Goal: Task Accomplishment & Management: Manage account settings

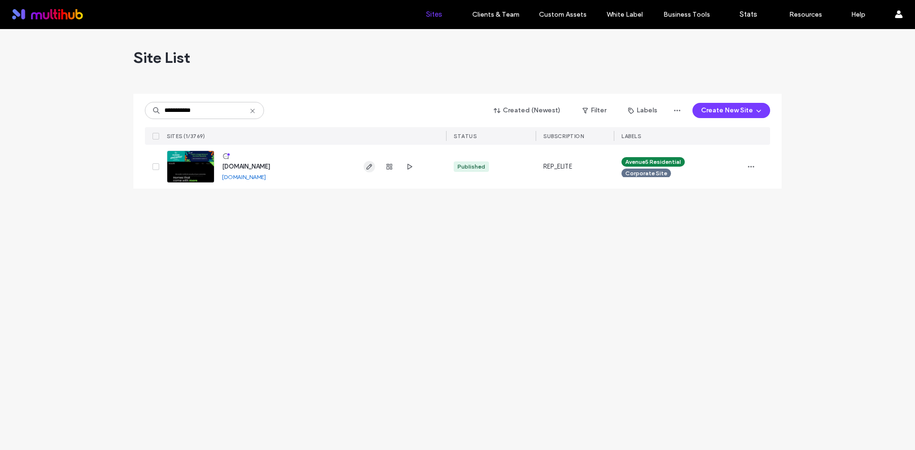
type input "**********"
click at [370, 165] on use "button" at bounding box center [369, 167] width 6 height 6
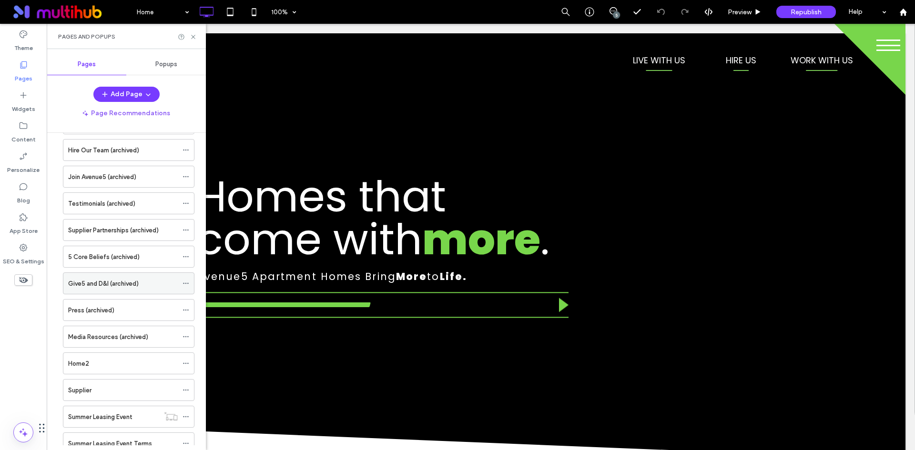
scroll to position [550, 0]
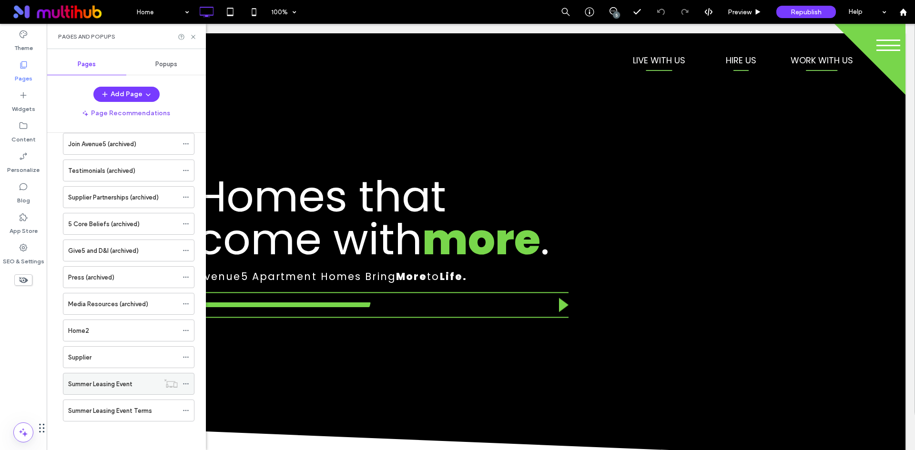
click at [136, 387] on div "Summer Leasing Event" at bounding box center [113, 384] width 91 height 10
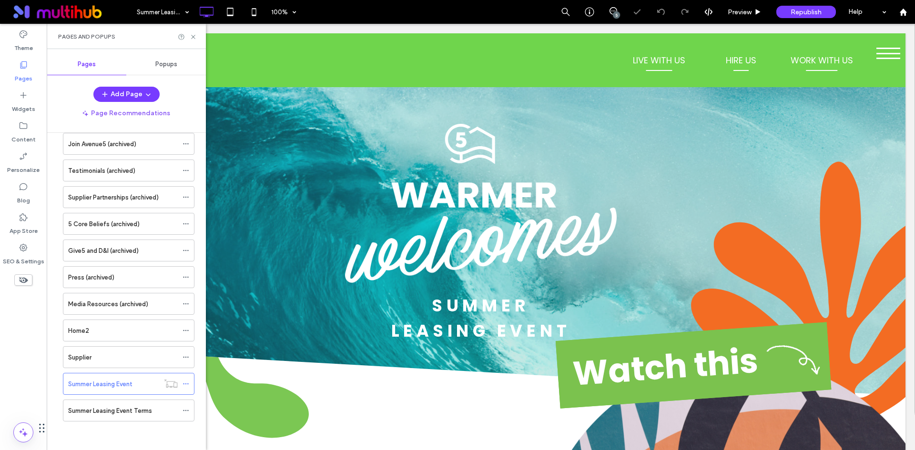
scroll to position [763, 0]
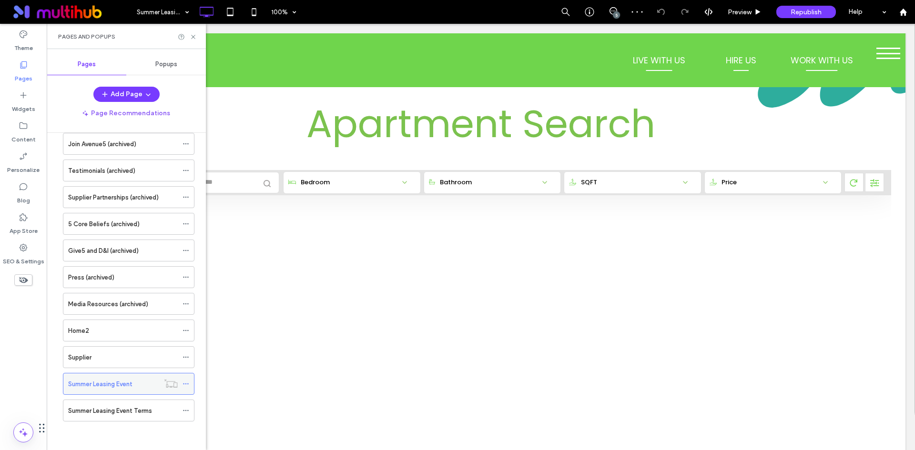
click at [187, 384] on icon at bounding box center [186, 384] width 7 height 7
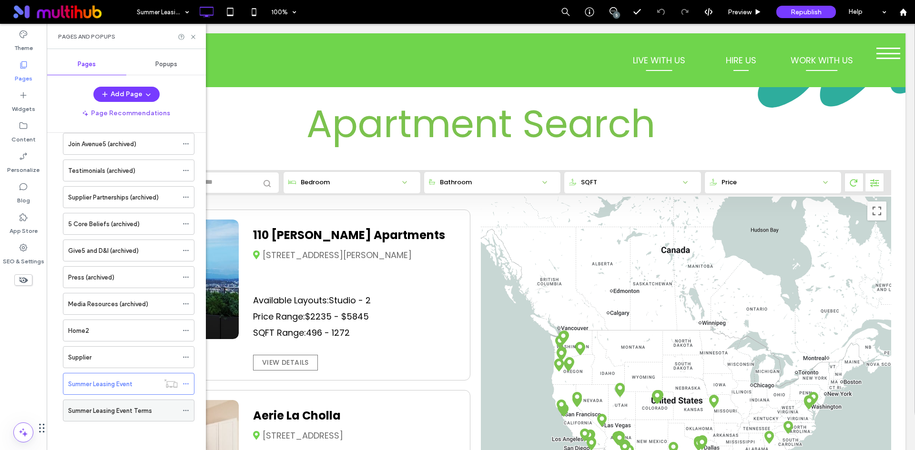
click at [159, 413] on div "Summer Leasing Event Terms" at bounding box center [123, 411] width 110 height 10
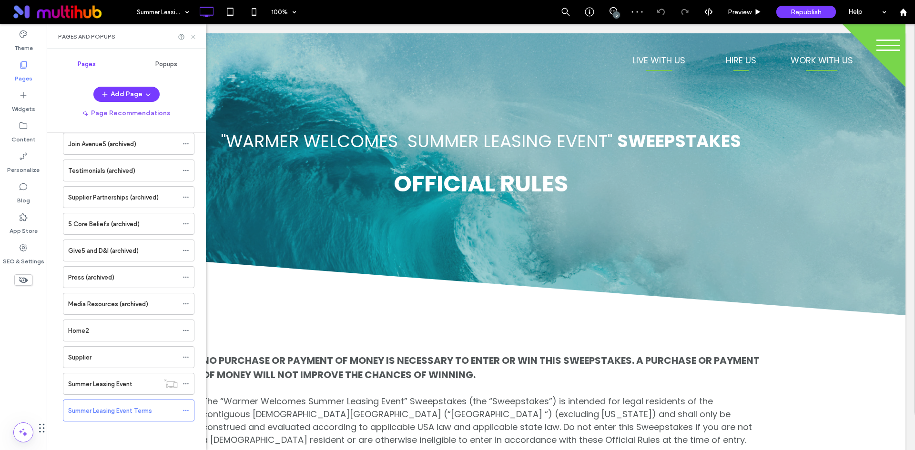
click at [194, 40] on icon at bounding box center [193, 36] width 7 height 7
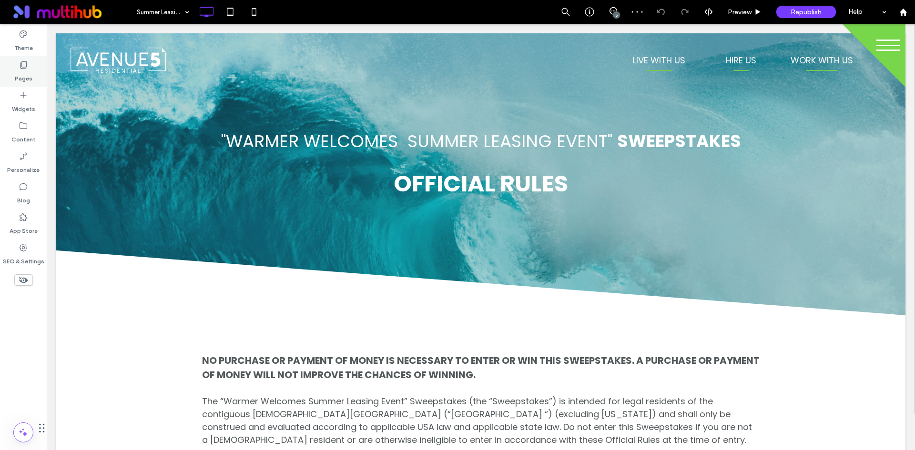
click at [23, 72] on label "Pages" at bounding box center [24, 76] width 18 height 13
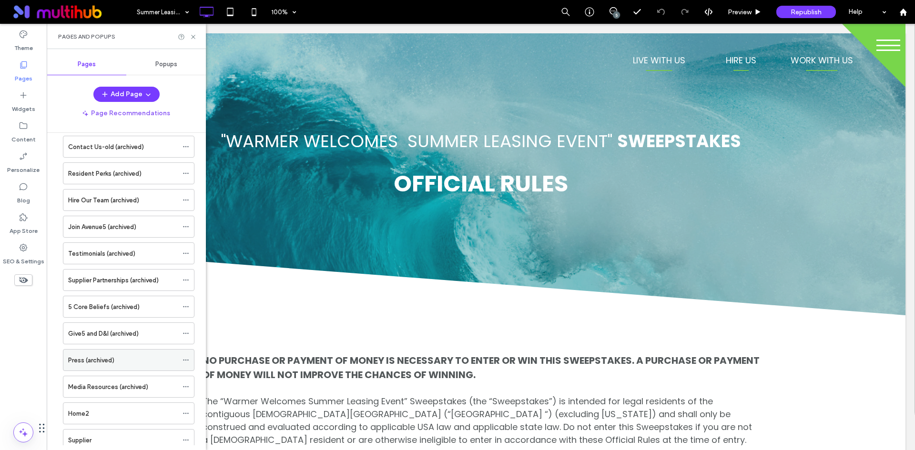
scroll to position [550, 0]
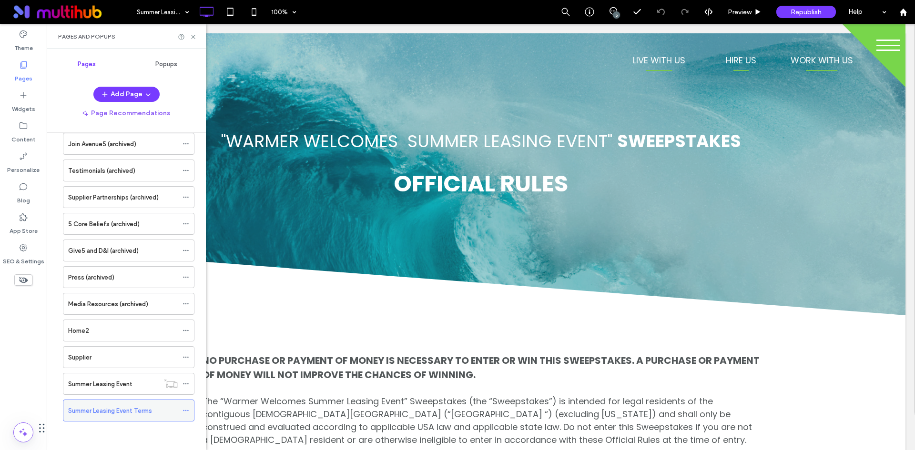
click at [186, 409] on icon at bounding box center [186, 410] width 7 height 7
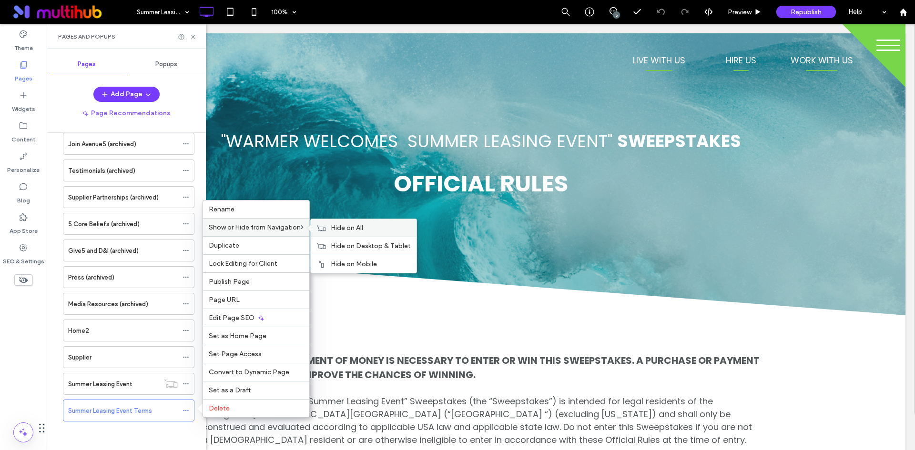
click at [341, 223] on div "Hide on All" at bounding box center [364, 228] width 106 height 18
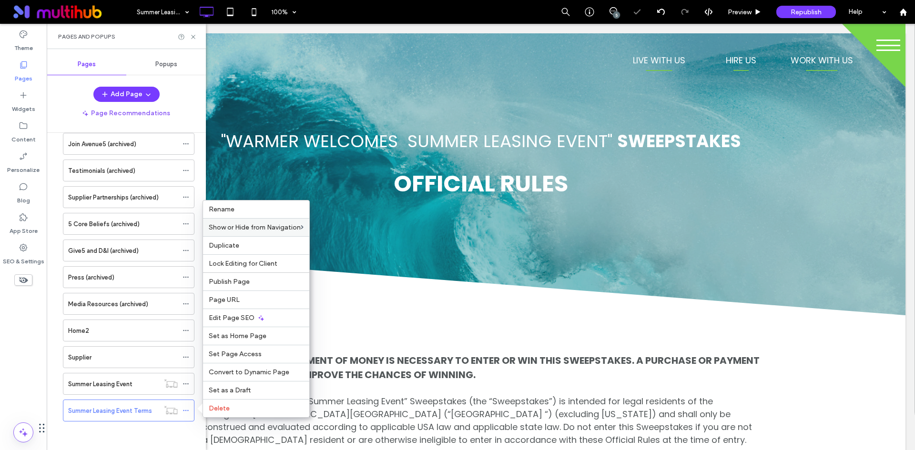
click at [145, 437] on div "Home About Us Our Story Leadership Contact Us Live With Us Apartment Search Hig…" at bounding box center [126, 19] width 136 height 850
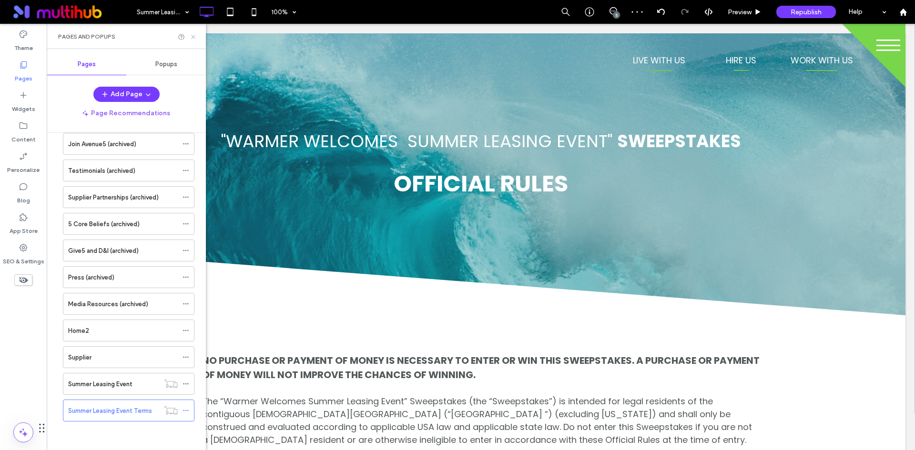
click at [194, 36] on icon at bounding box center [193, 36] width 7 height 7
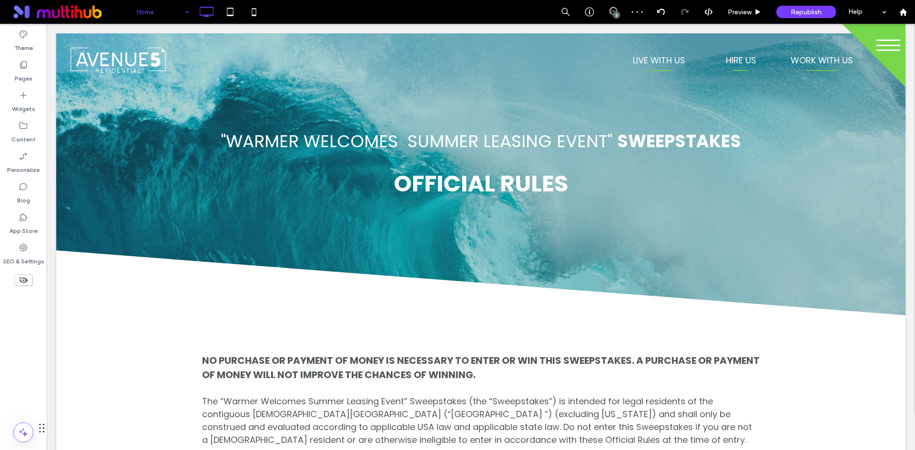
drag, startPoint x: 176, startPoint y: 36, endPoint x: 204, endPoint y: 62, distance: 38.8
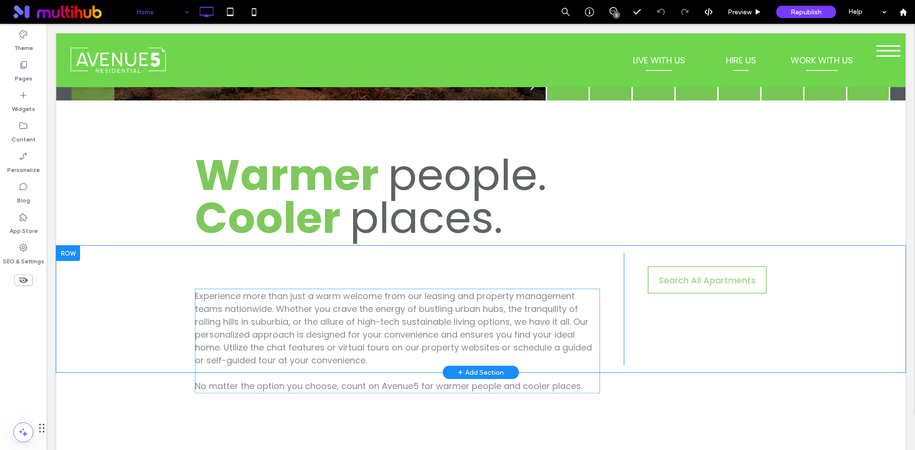
scroll to position [1906, 0]
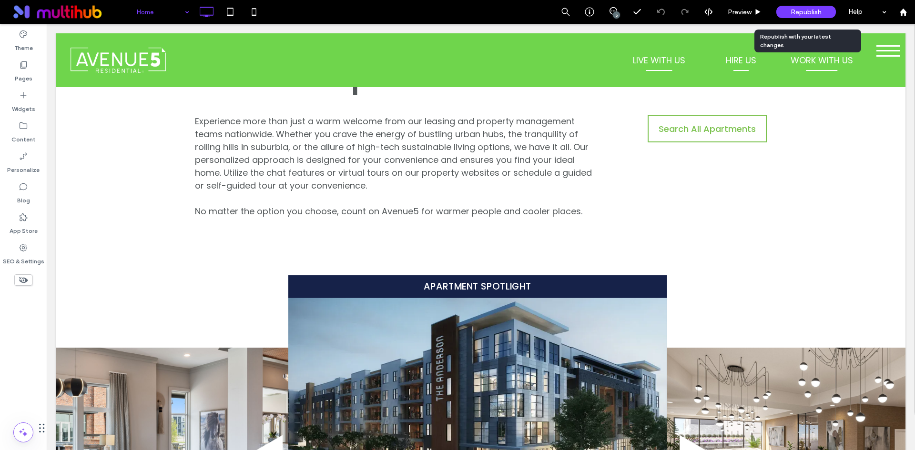
click at [789, 19] on div "Republish" at bounding box center [806, 12] width 60 height 24
click at [789, 14] on div "Republish" at bounding box center [806, 12] width 60 height 12
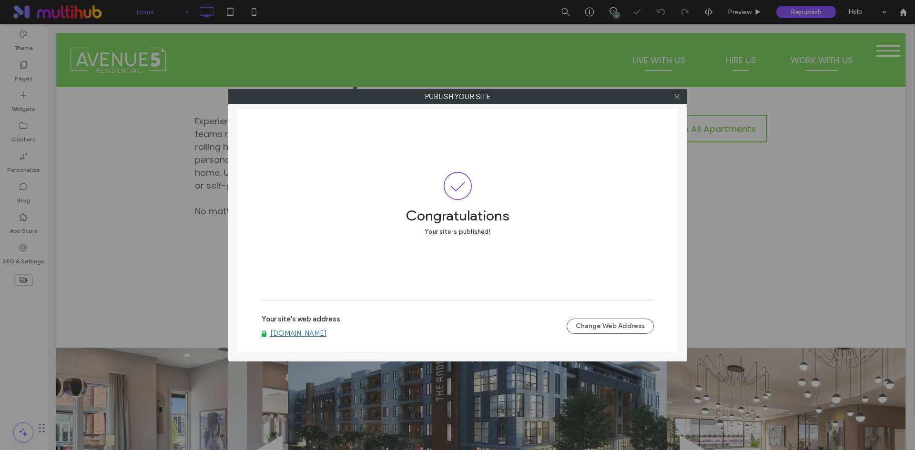
click at [310, 333] on link "www.avenue5.com" at bounding box center [298, 333] width 57 height 9
click at [675, 97] on icon at bounding box center [676, 96] width 7 height 7
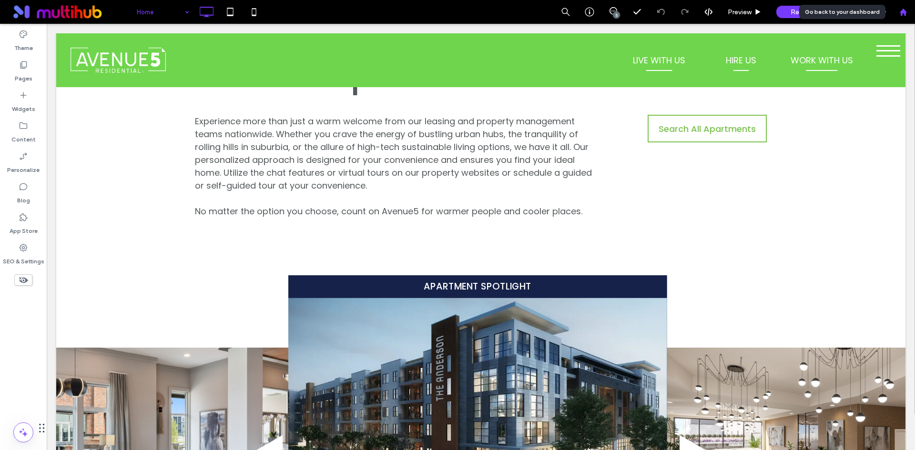
drag, startPoint x: 904, startPoint y: 12, endPoint x: 619, endPoint y: 46, distance: 286.9
click at [904, 12] on use at bounding box center [902, 11] width 7 height 7
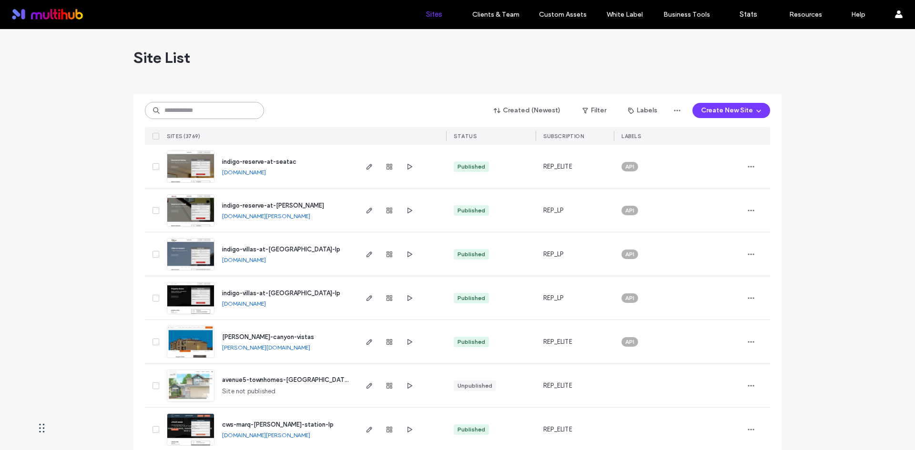
click at [186, 114] on input at bounding box center [204, 110] width 119 height 17
paste input "**********"
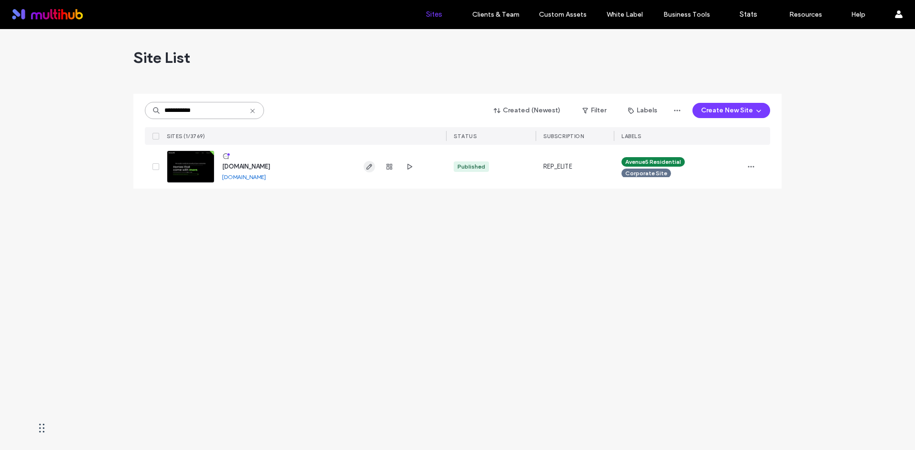
type input "**********"
click at [369, 165] on use "button" at bounding box center [369, 167] width 6 height 6
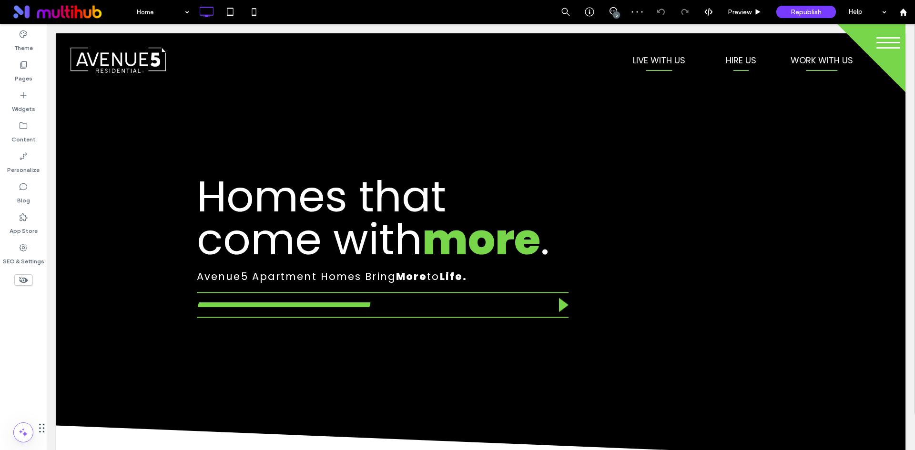
click at [877, 41] on button "menu" at bounding box center [888, 42] width 34 height 19
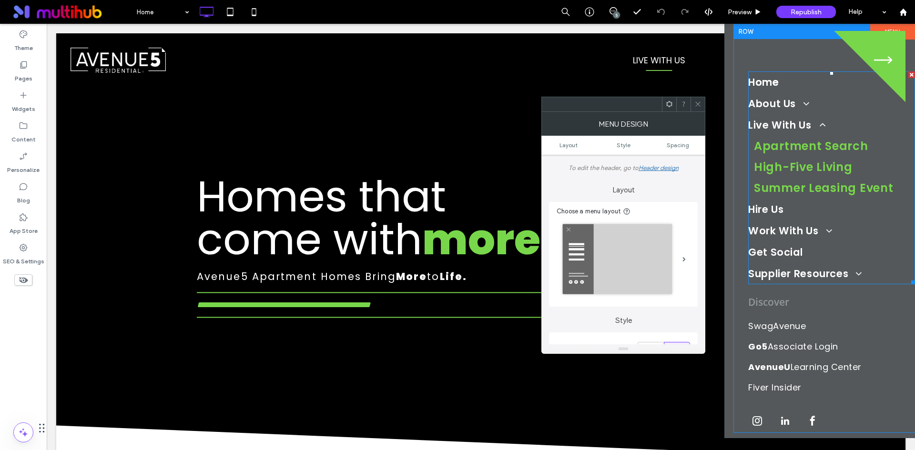
click at [823, 189] on span "Summer Leasing Event" at bounding box center [823, 188] width 139 height 11
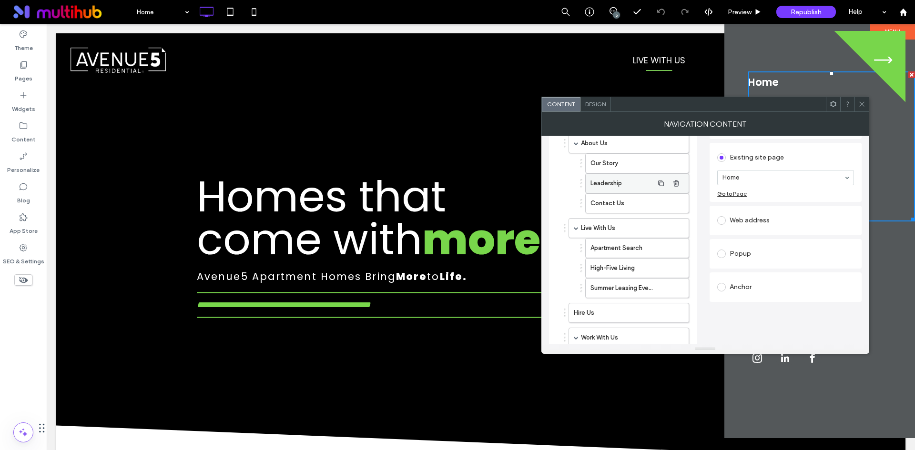
scroll to position [95, 0]
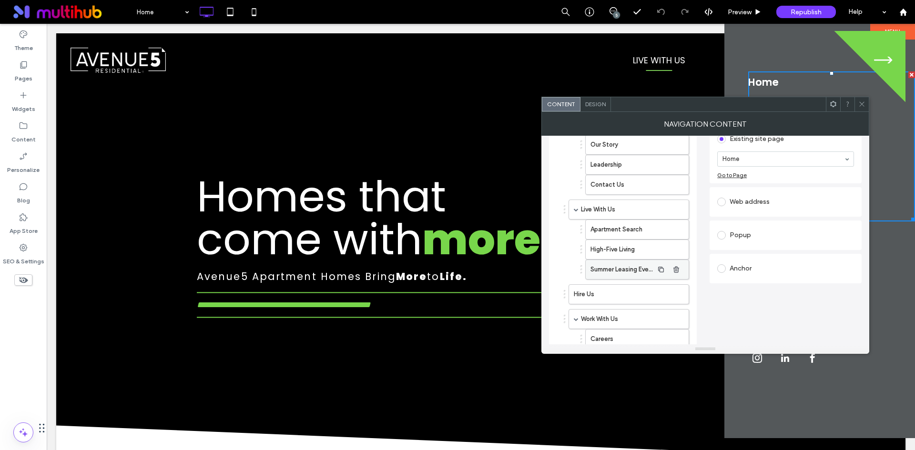
click at [633, 272] on label "Summer Leasing Event" at bounding box center [621, 269] width 63 height 19
click at [677, 270] on use "button" at bounding box center [676, 269] width 6 height 6
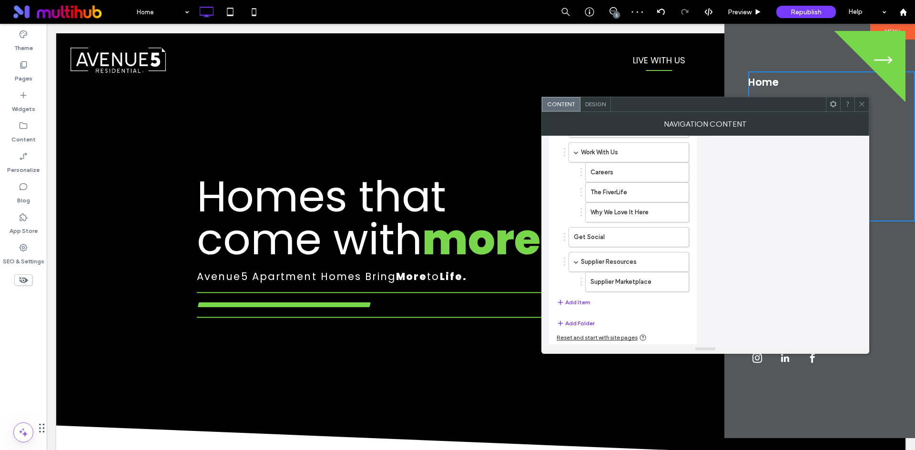
scroll to position [244, 0]
click at [862, 104] on use at bounding box center [861, 104] width 5 height 5
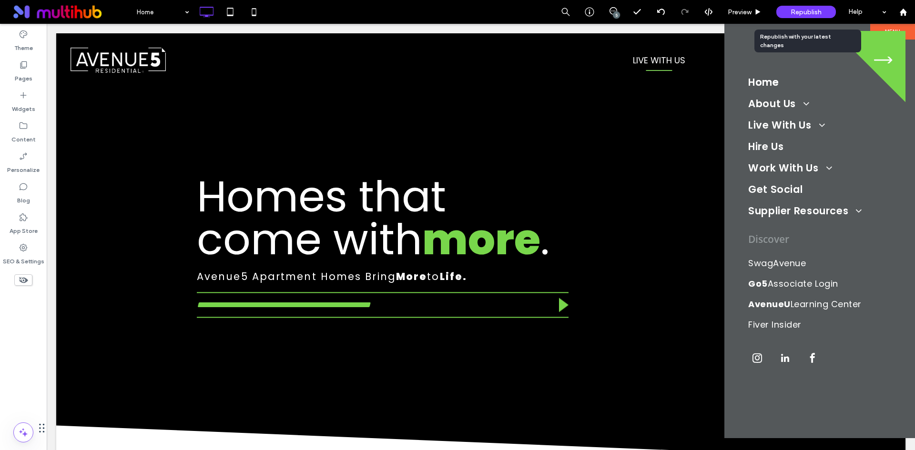
click at [817, 13] on span "Republish" at bounding box center [806, 12] width 31 height 8
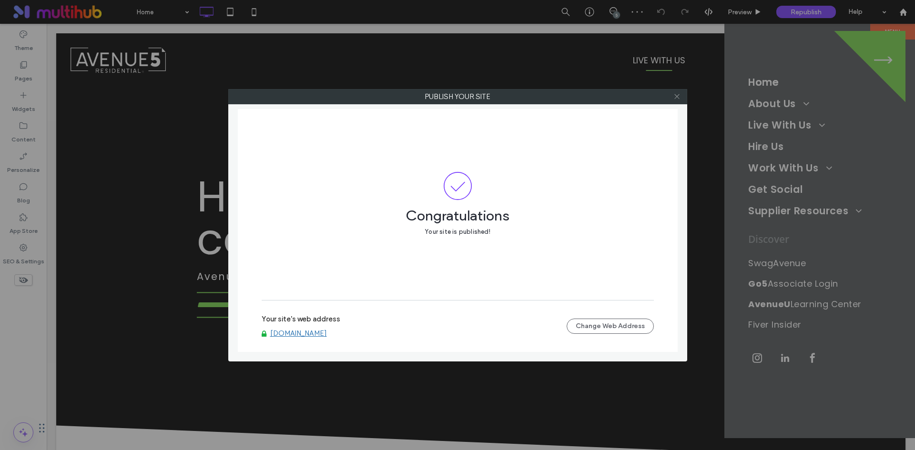
click at [678, 98] on icon at bounding box center [676, 96] width 7 height 7
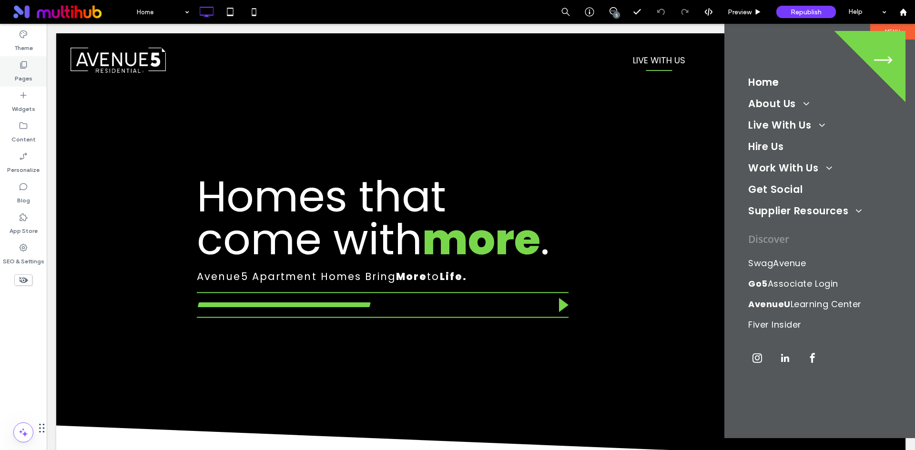
click at [20, 71] on label "Pages" at bounding box center [24, 76] width 18 height 13
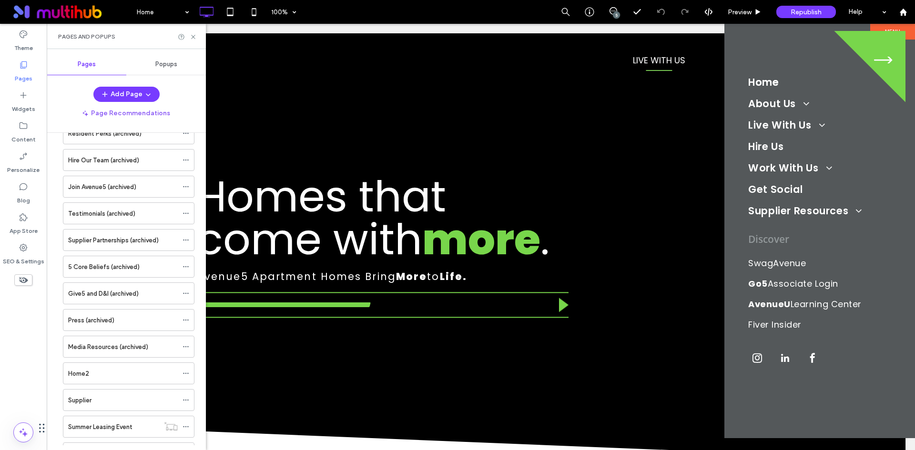
scroll to position [550, 0]
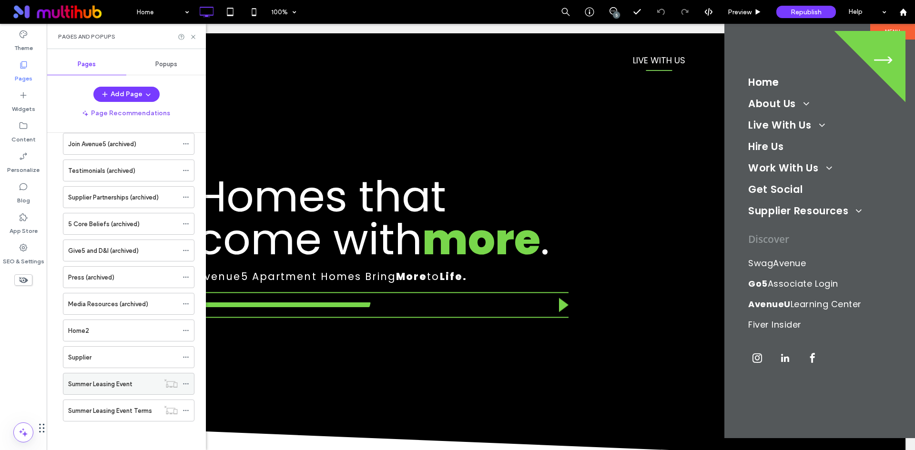
click at [150, 383] on div "Summer Leasing Event" at bounding box center [113, 384] width 91 height 10
click at [184, 384] on icon at bounding box center [186, 384] width 7 height 7
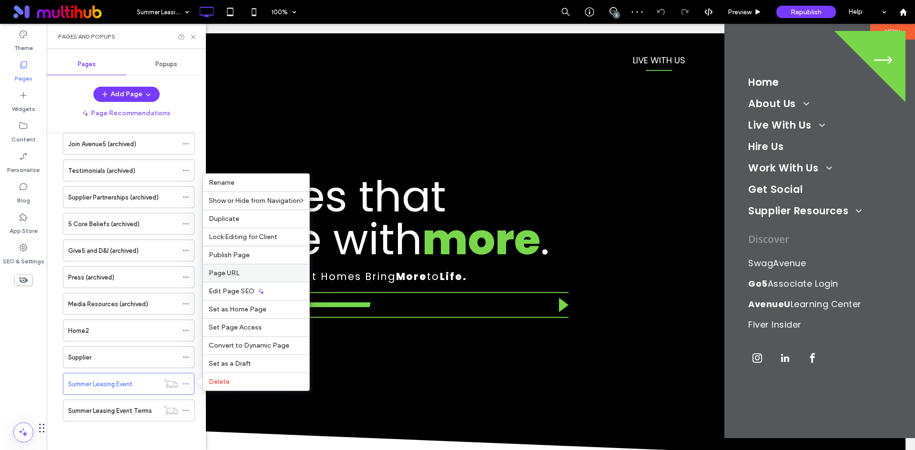
click at [269, 276] on label "Page URL" at bounding box center [256, 273] width 95 height 8
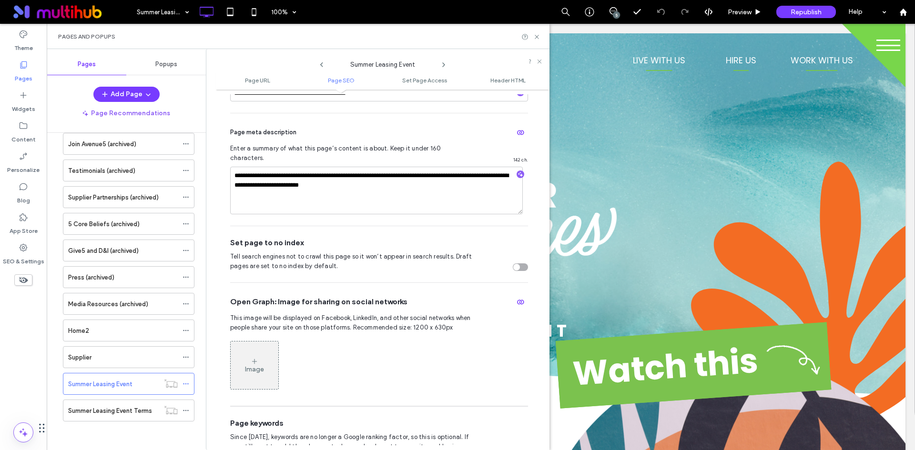
scroll to position [95, 0]
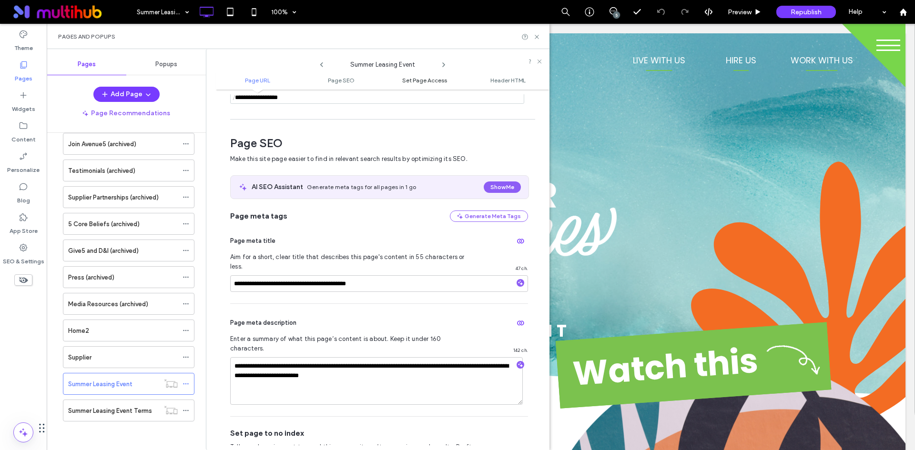
click at [408, 83] on span "Set Page Access" at bounding box center [424, 80] width 45 height 7
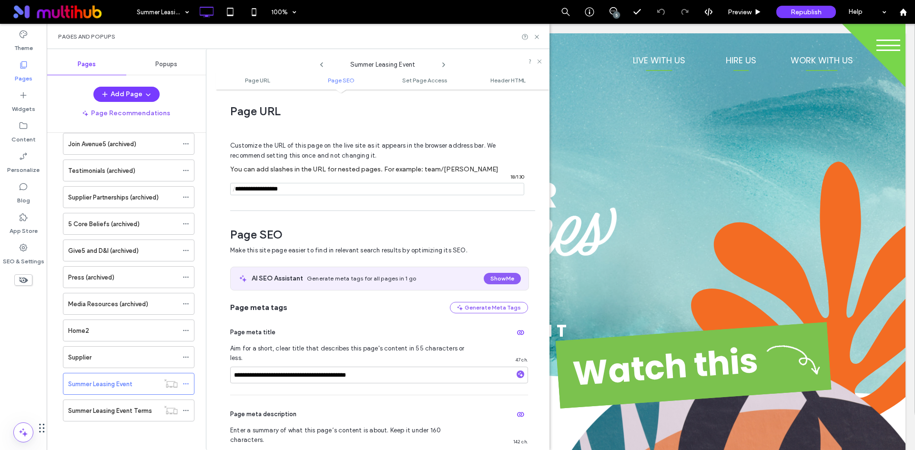
scroll to position [0, 0]
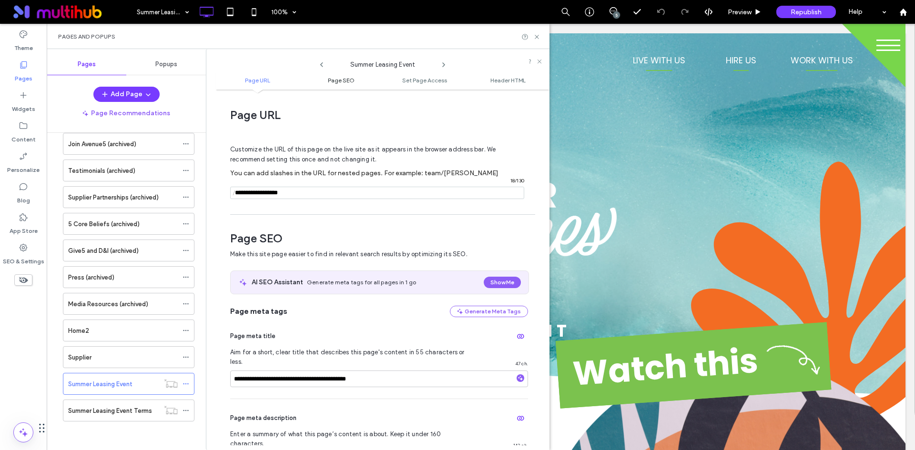
click at [351, 80] on span "Page SEO" at bounding box center [341, 80] width 27 height 7
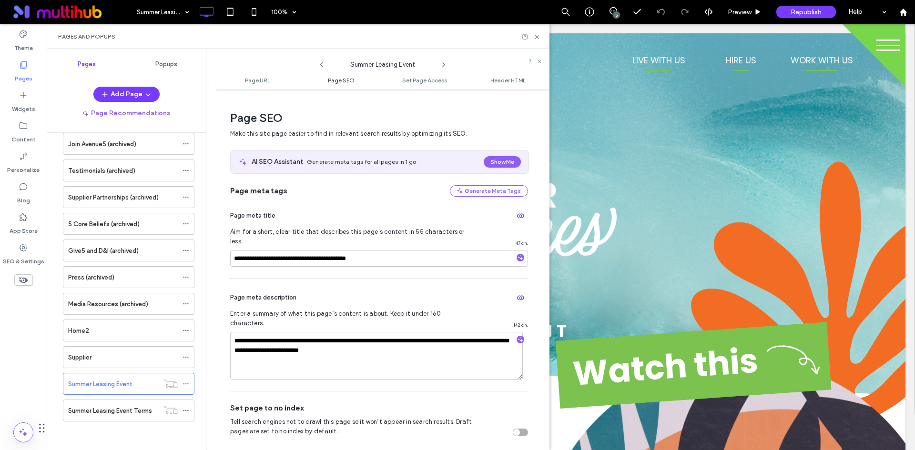
scroll to position [126, 0]
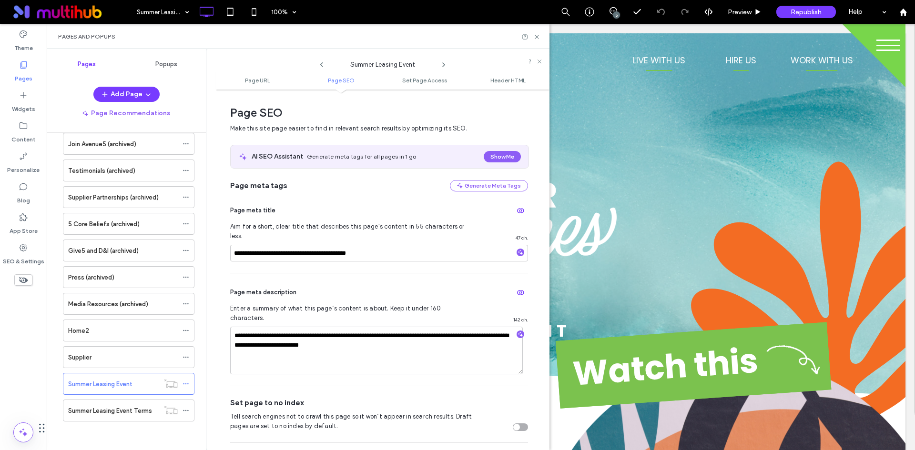
click at [419, 86] on ul "Page URL Page SEO Set Page Access Header HTML" at bounding box center [383, 80] width 334 height 19
click at [419, 80] on span "Set Page Access" at bounding box center [424, 80] width 45 height 7
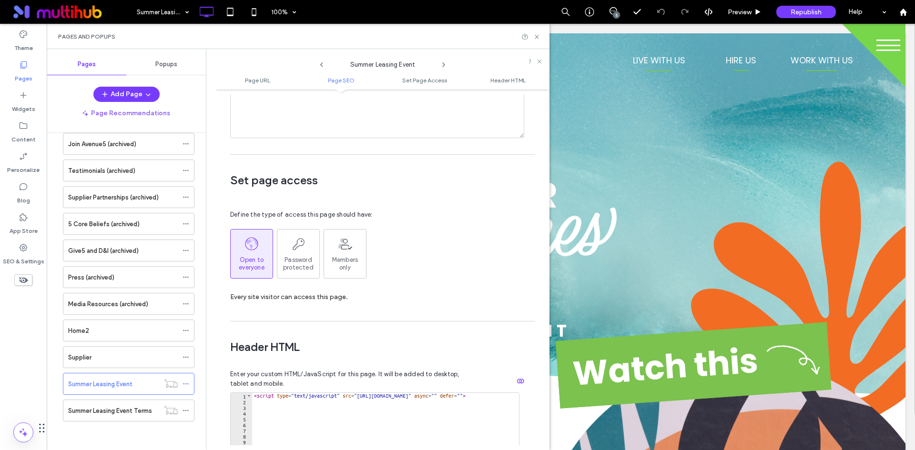
scroll to position [712, 0]
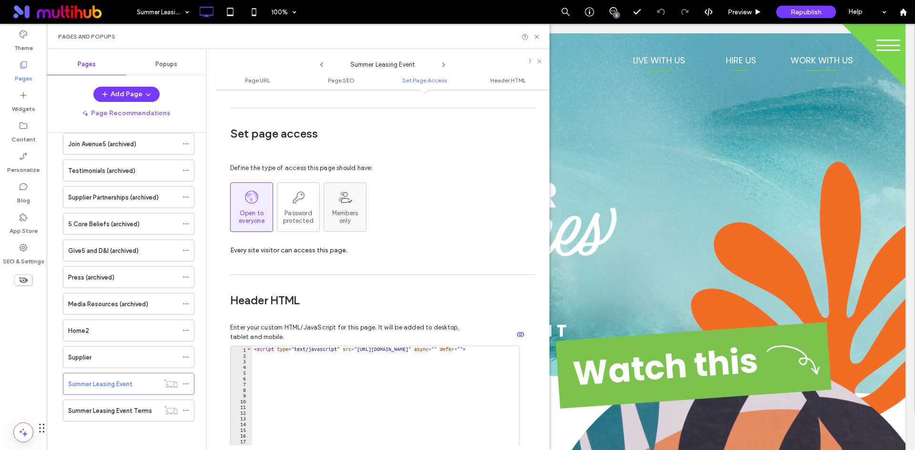
click at [356, 210] on span "Members  only" at bounding box center [345, 217] width 26 height 15
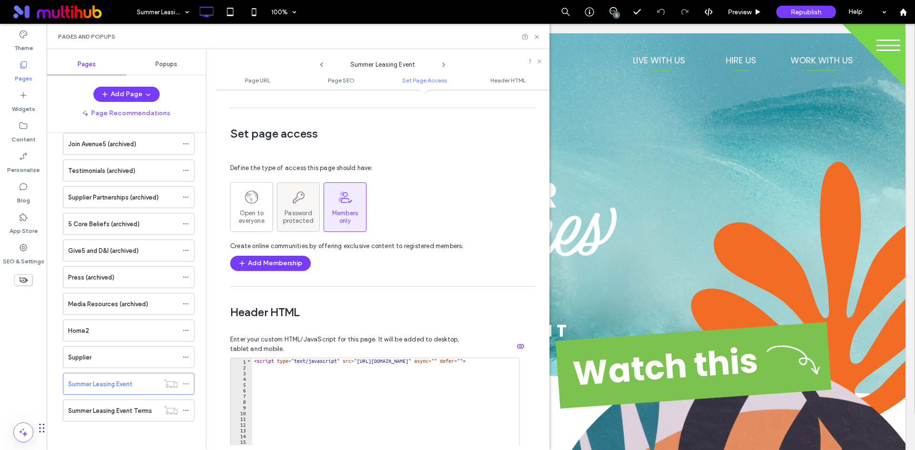
click at [305, 210] on span "Password protected" at bounding box center [298, 217] width 42 height 15
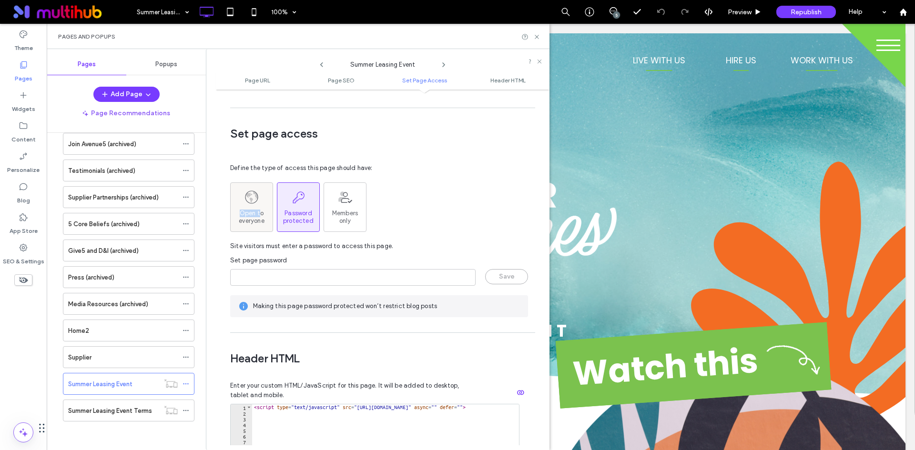
click at [260, 190] on div "Open to everyone" at bounding box center [252, 207] width 42 height 35
click at [247, 190] on div "Open to everyone" at bounding box center [252, 207] width 42 height 35
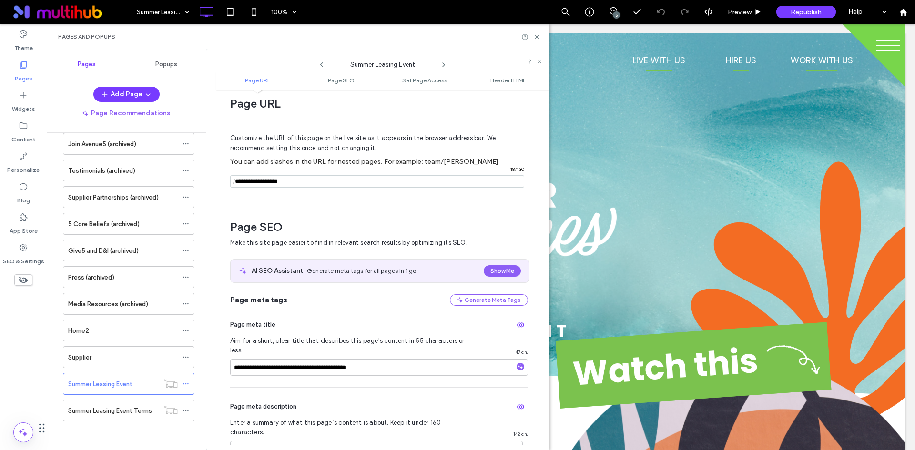
scroll to position [0, 0]
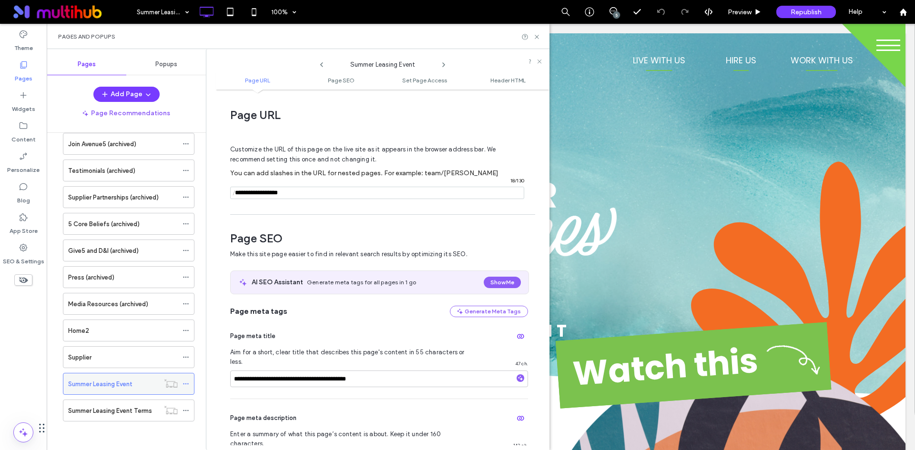
click at [184, 383] on icon at bounding box center [186, 384] width 7 height 7
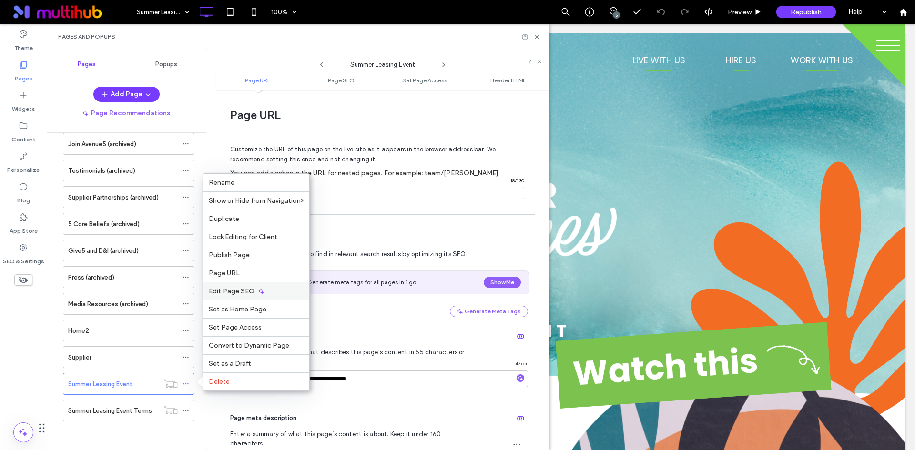
click at [279, 289] on div "Edit Page SEO" at bounding box center [256, 291] width 106 height 18
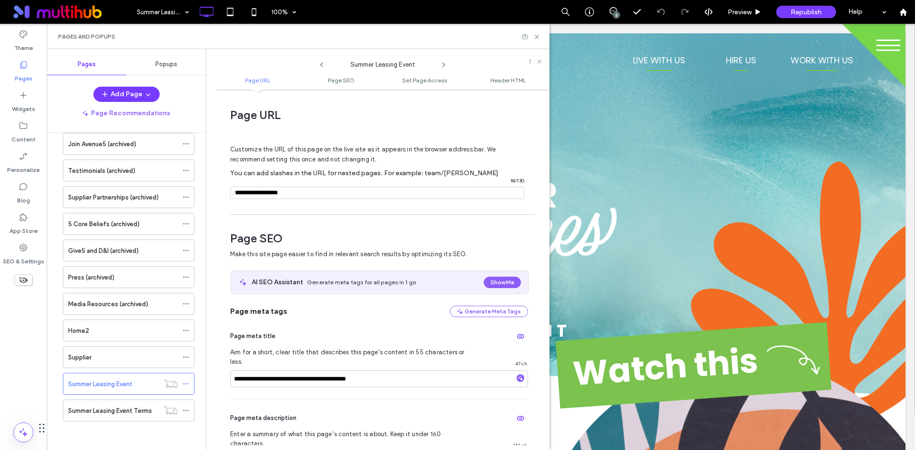
click at [312, 191] on input "notEmpty" at bounding box center [377, 193] width 294 height 12
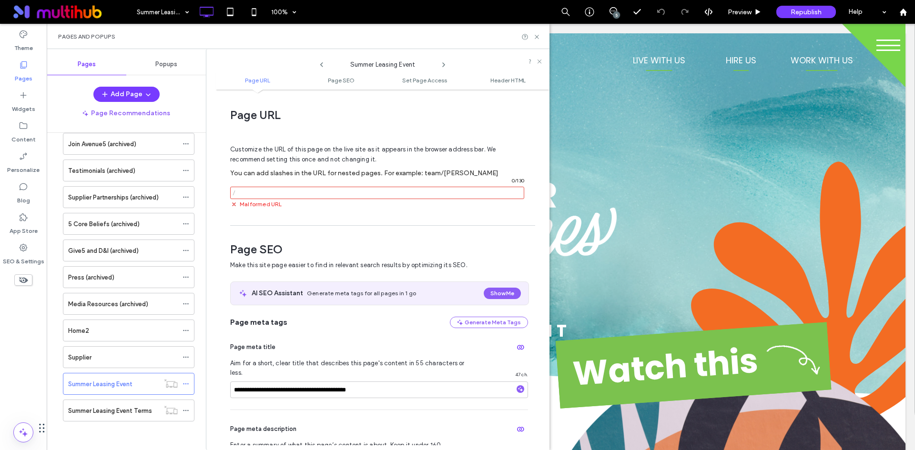
click at [330, 214] on div "**********" at bounding box center [383, 269] width 334 height 351
click at [316, 188] on input "notEmpty" at bounding box center [377, 193] width 294 height 12
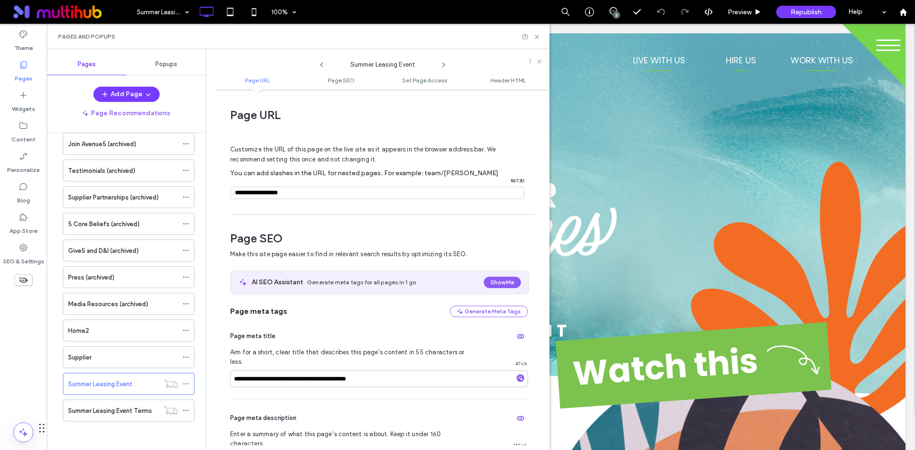
type input "**********"
click at [342, 207] on div "Customize the URL of this page on the live site as it appears in the browser ad…" at bounding box center [379, 167] width 298 height 83
click at [428, 79] on span "Set Page Access" at bounding box center [424, 80] width 45 height 7
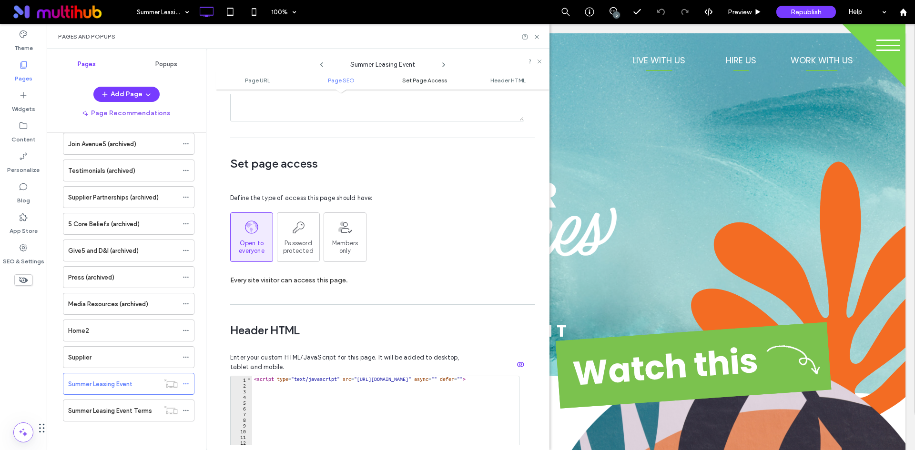
scroll to position [712, 0]
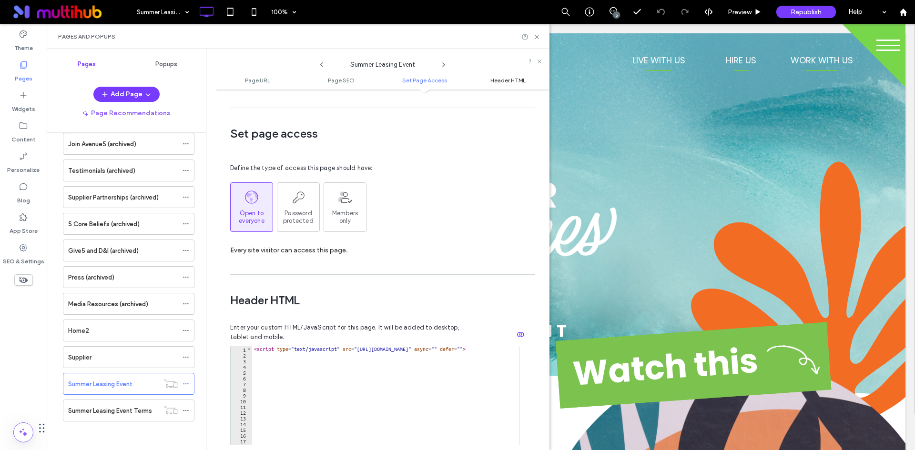
click at [508, 82] on span "Header HTML" at bounding box center [507, 80] width 35 height 7
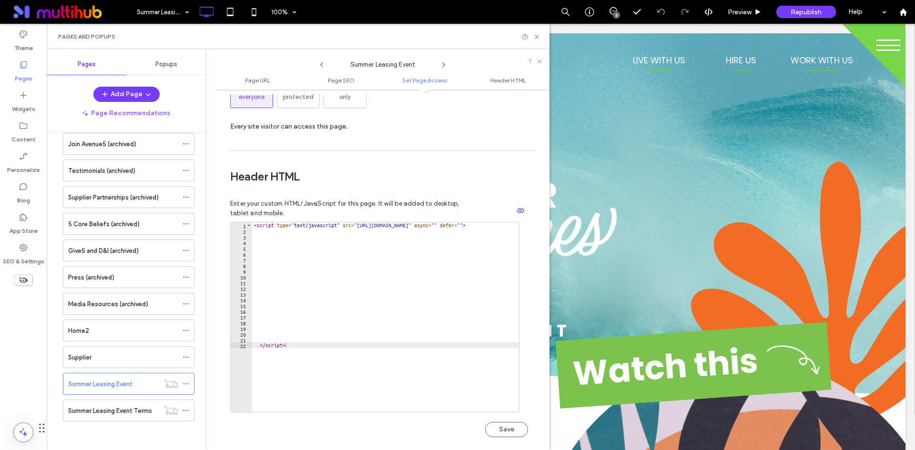
scroll to position [879, 0]
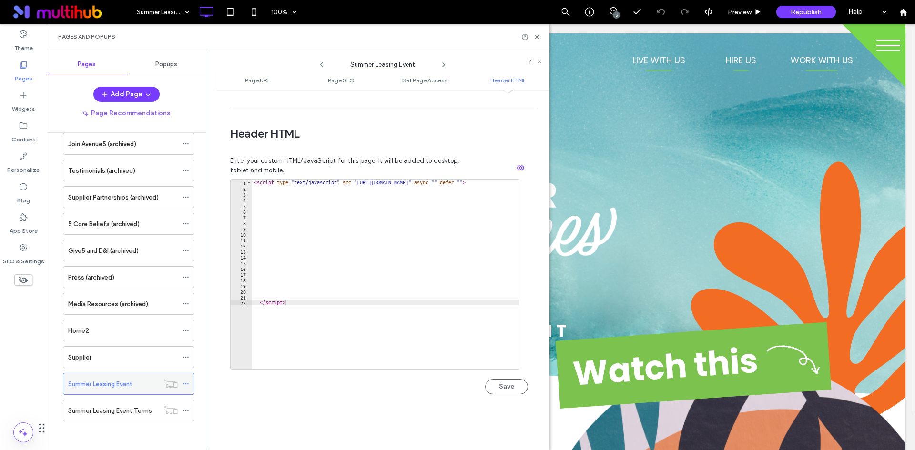
click at [183, 384] on use at bounding box center [185, 384] width 5 height 1
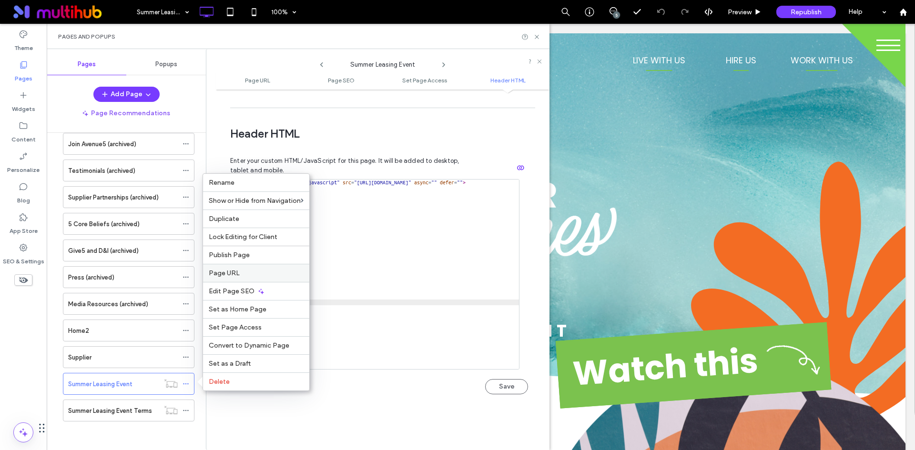
click at [273, 277] on label "Page URL" at bounding box center [256, 273] width 95 height 8
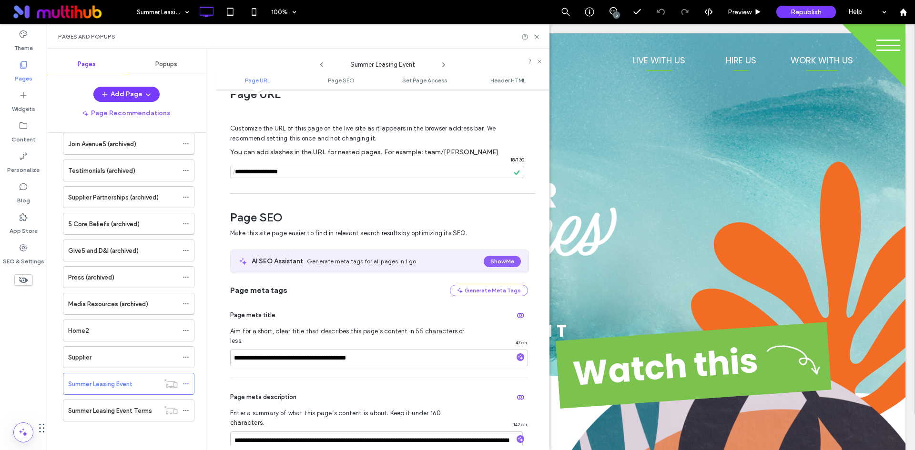
scroll to position [0, 0]
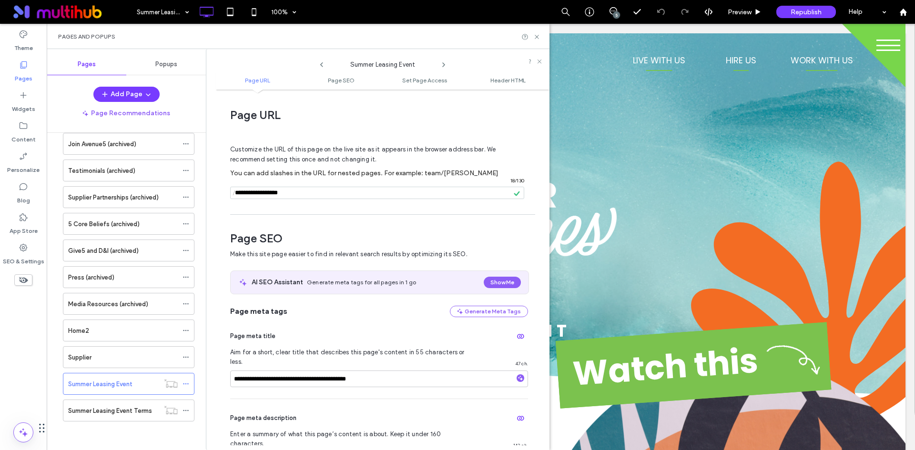
click at [539, 38] on use at bounding box center [537, 37] width 4 height 4
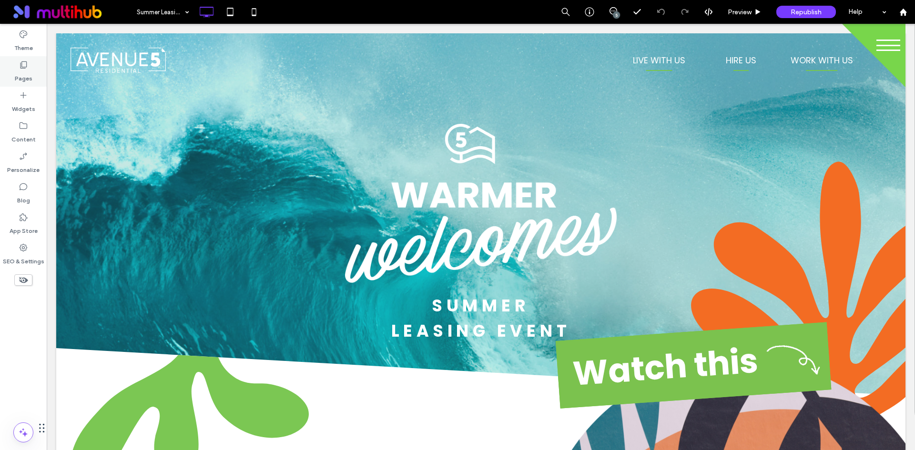
click at [25, 68] on use at bounding box center [23, 64] width 7 height 7
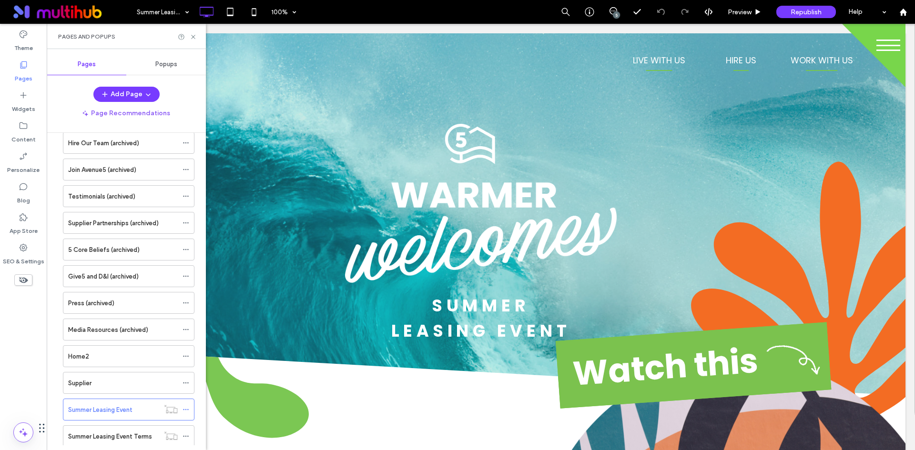
scroll to position [550, 0]
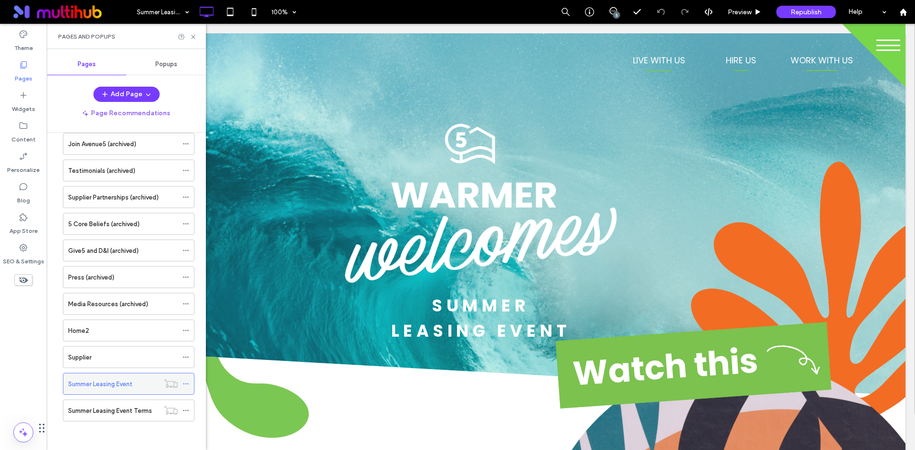
click at [187, 382] on icon at bounding box center [186, 384] width 7 height 7
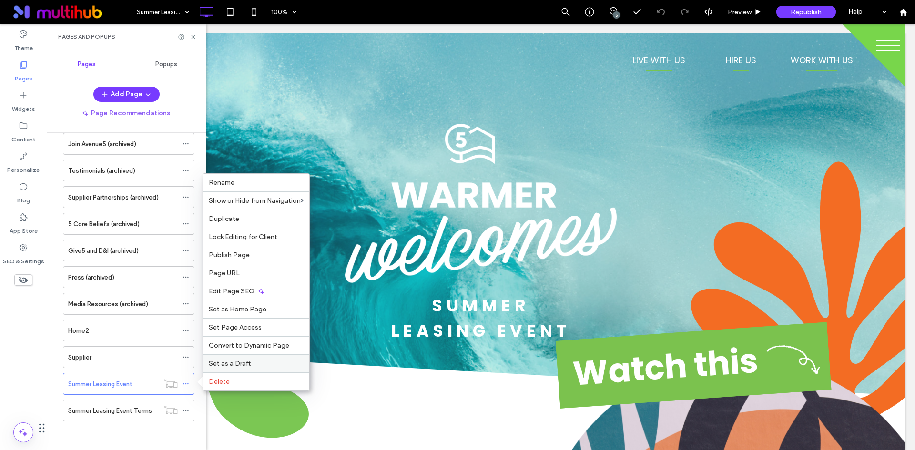
click at [277, 363] on label "Set as a Draft" at bounding box center [256, 364] width 95 height 8
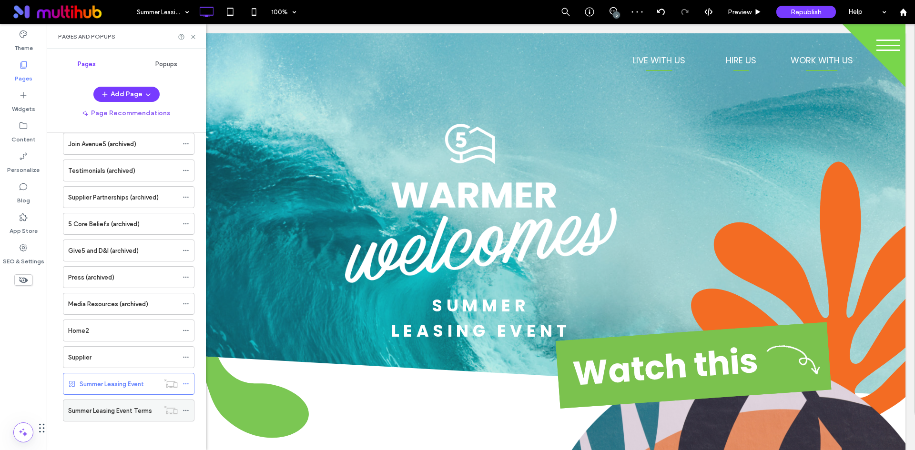
click at [188, 410] on use at bounding box center [185, 410] width 5 height 1
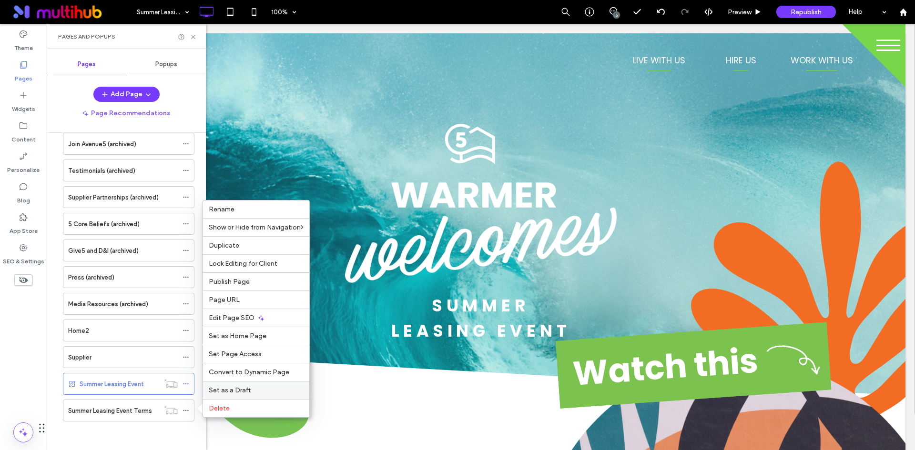
click at [269, 393] on label "Set as a Draft" at bounding box center [256, 390] width 95 height 8
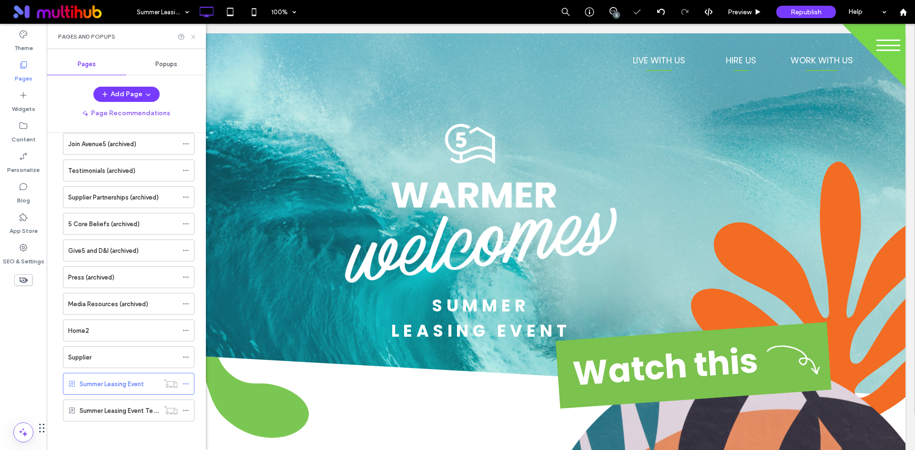
click at [194, 39] on icon at bounding box center [193, 36] width 7 height 7
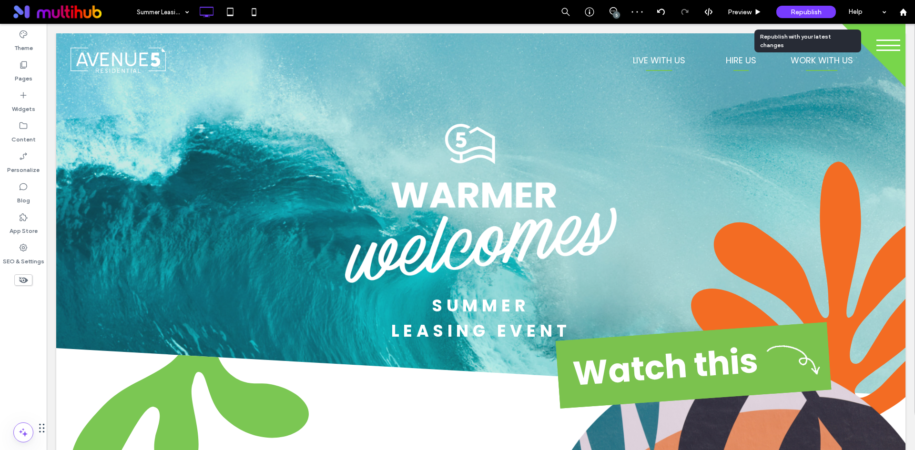
click at [822, 13] on div "Republish" at bounding box center [806, 12] width 60 height 12
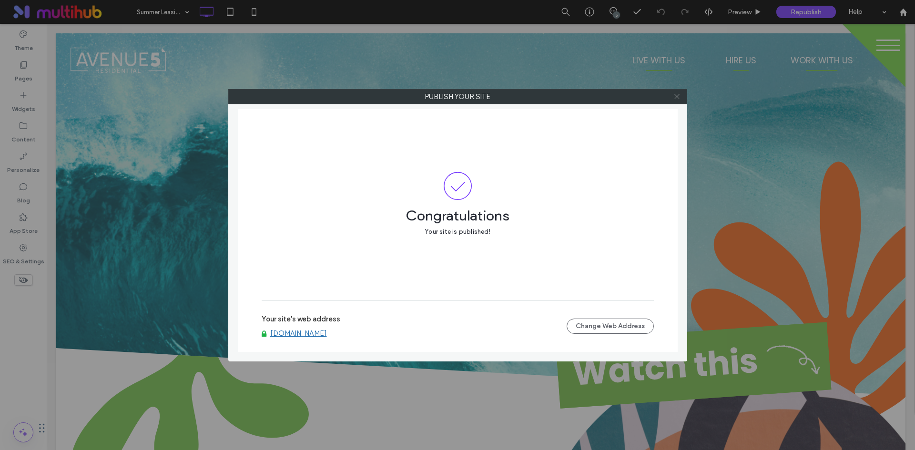
click at [677, 98] on icon at bounding box center [676, 96] width 7 height 7
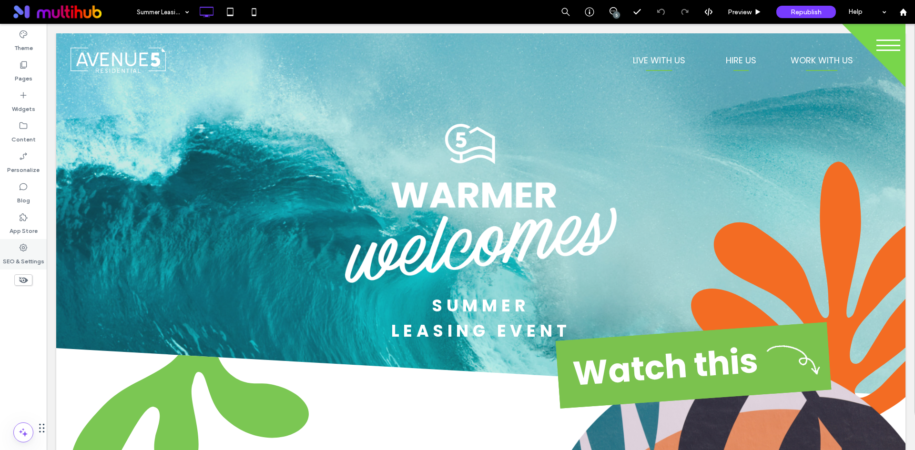
click at [35, 255] on label "SEO & Settings" at bounding box center [23, 259] width 41 height 13
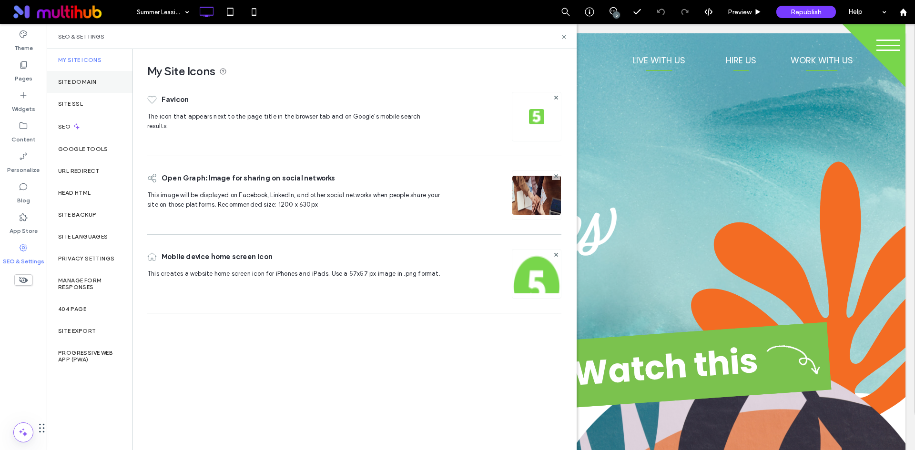
click at [112, 82] on div "Site Domain" at bounding box center [90, 82] width 86 height 22
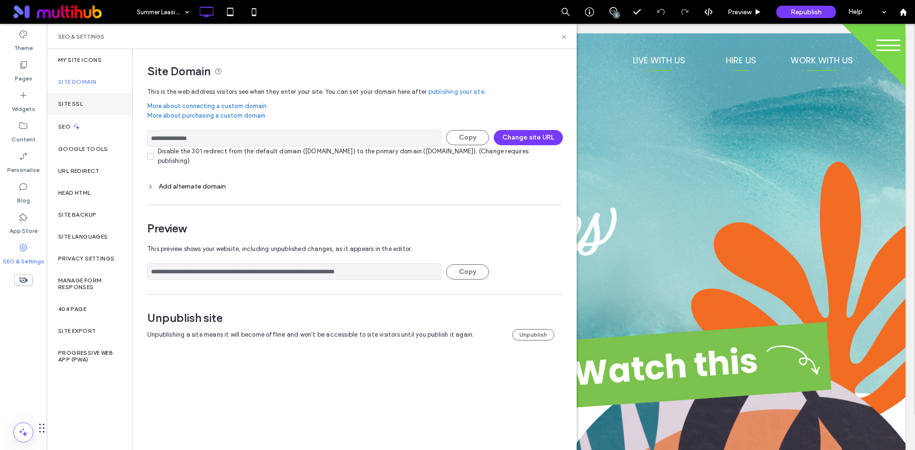
click at [103, 107] on div "Site SSL" at bounding box center [90, 104] width 86 height 22
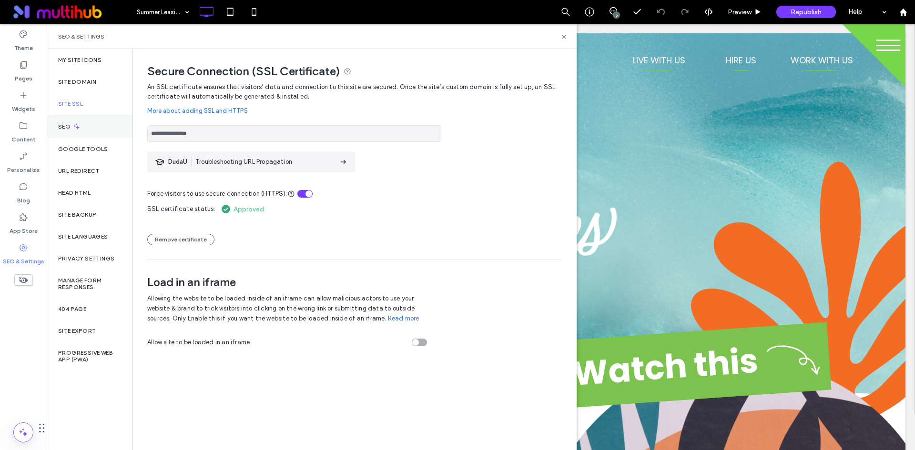
click at [100, 127] on div "SEO" at bounding box center [90, 126] width 86 height 23
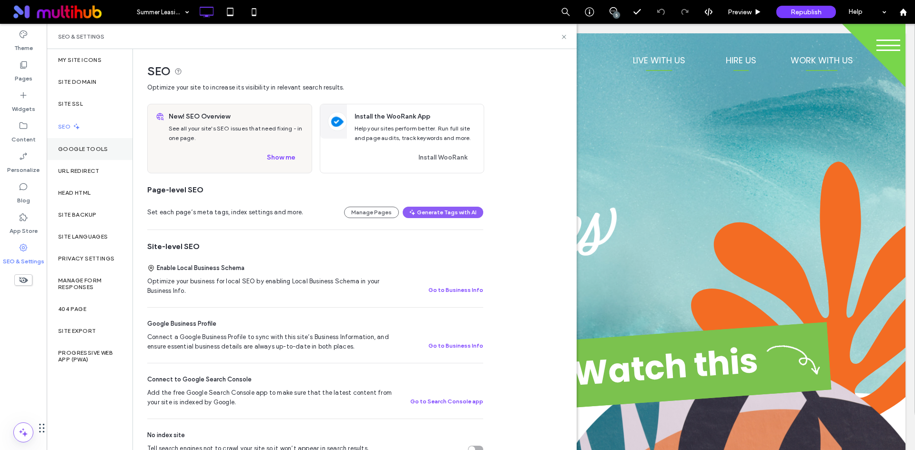
click at [105, 151] on label "Google Tools" at bounding box center [83, 149] width 50 height 7
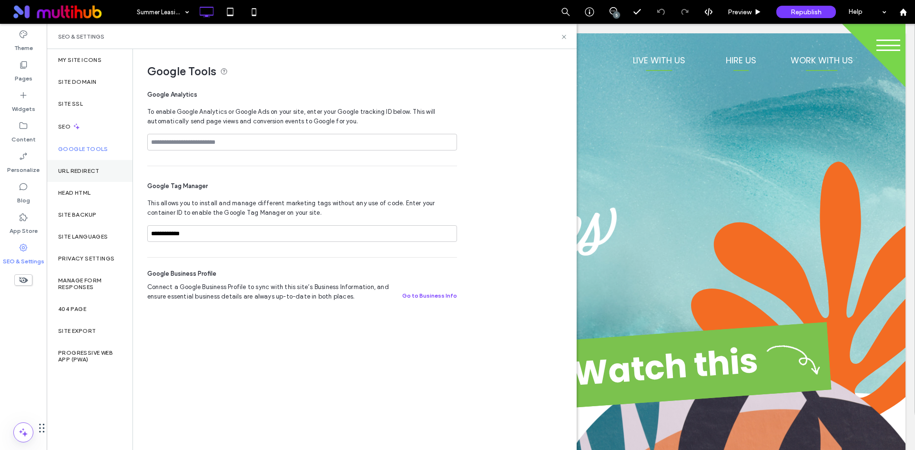
click at [101, 170] on div "URL Redirect" at bounding box center [90, 171] width 86 height 22
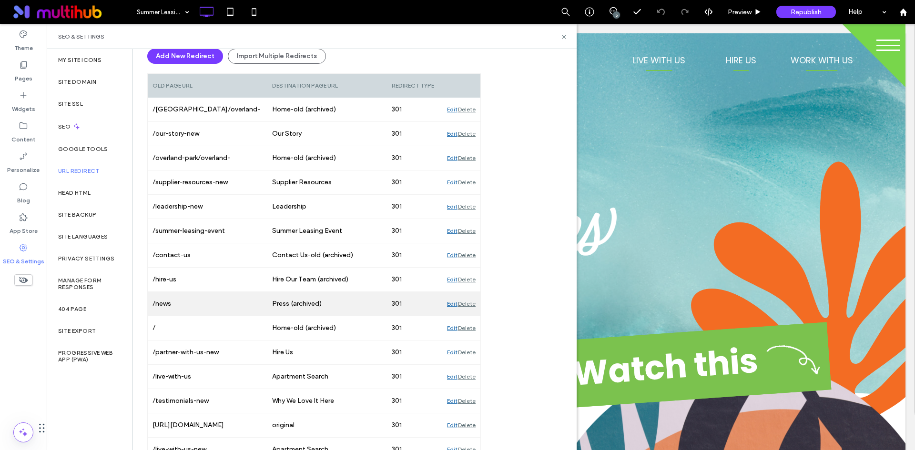
scroll to position [82, 0]
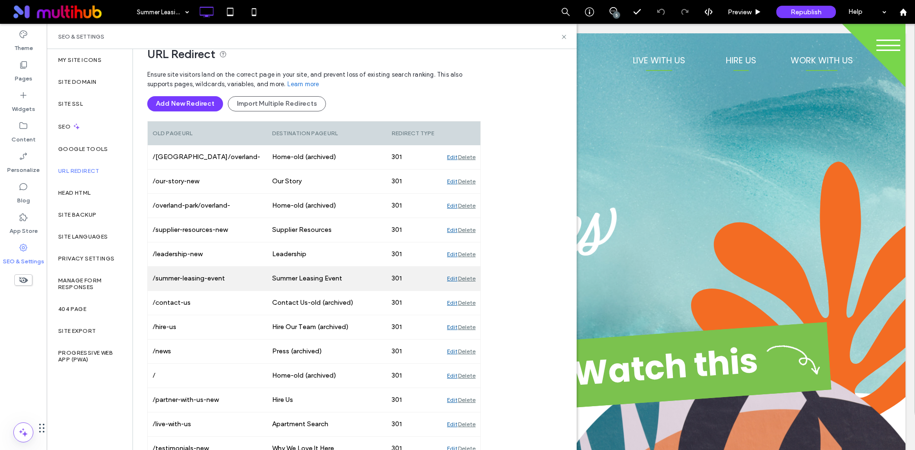
click at [451, 279] on div "Edit" at bounding box center [452, 279] width 10 height 24
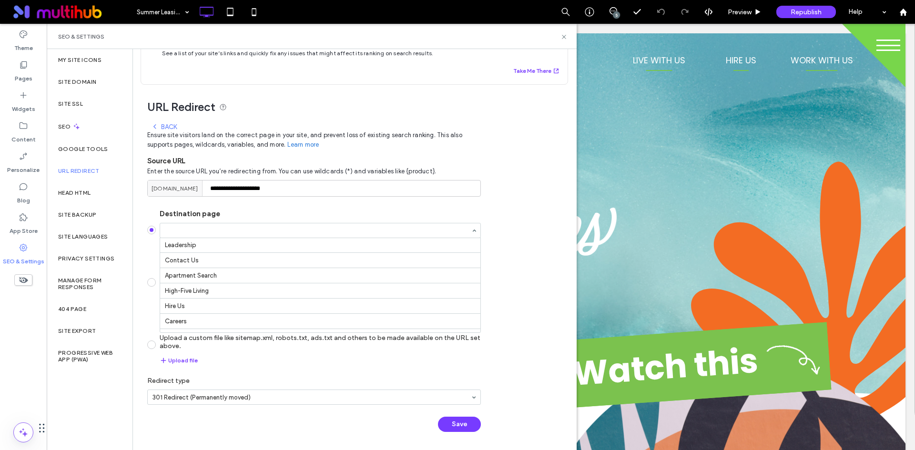
scroll to position [0, 0]
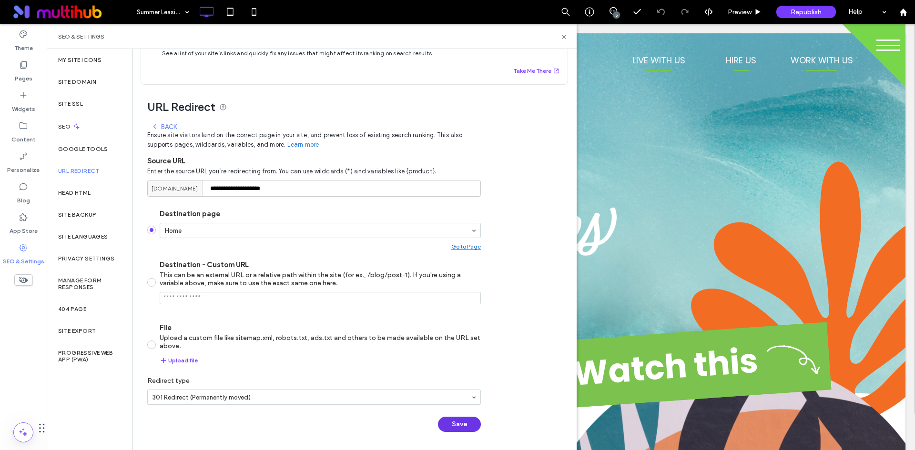
click at [475, 428] on button "Save" at bounding box center [459, 424] width 43 height 15
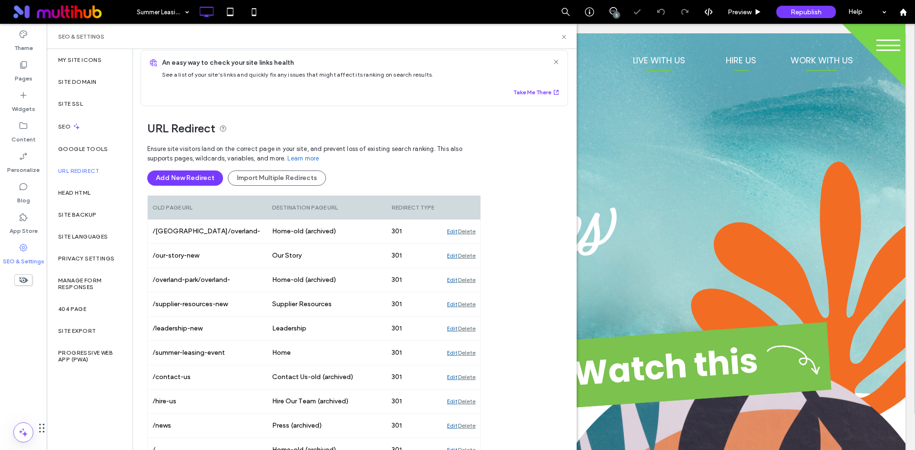
scroll to position [30, 0]
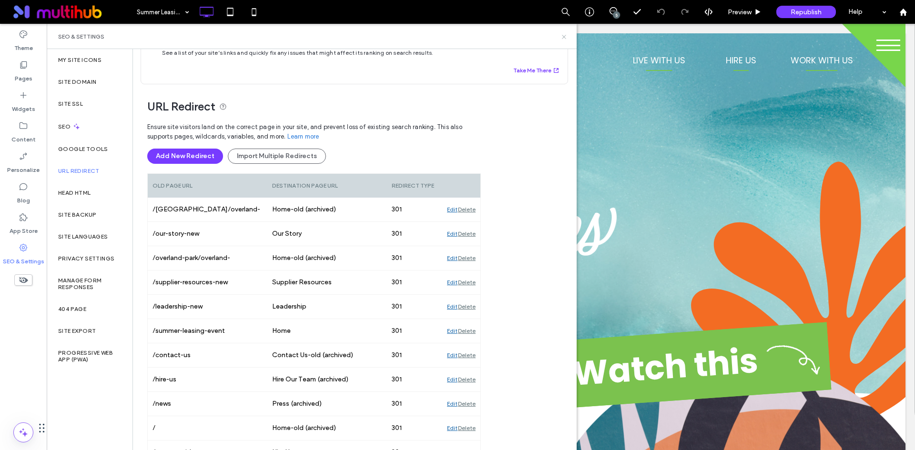
click at [565, 36] on use at bounding box center [564, 37] width 4 height 4
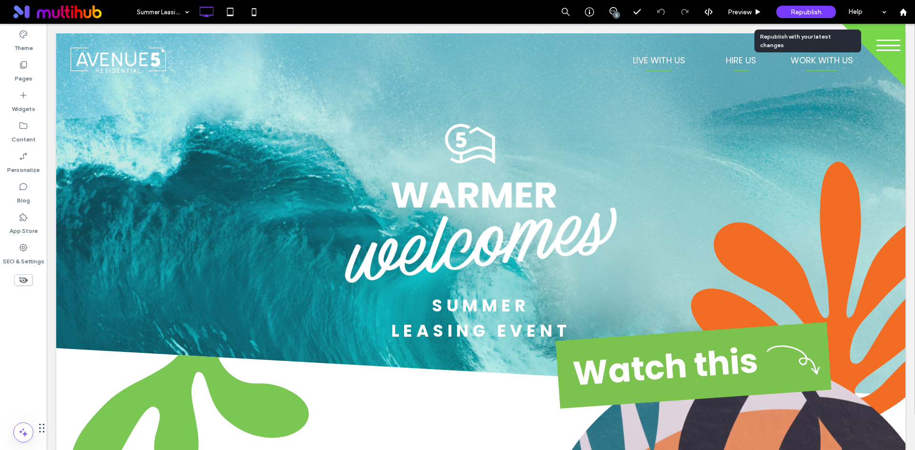
click at [809, 11] on span "Republish" at bounding box center [806, 12] width 31 height 8
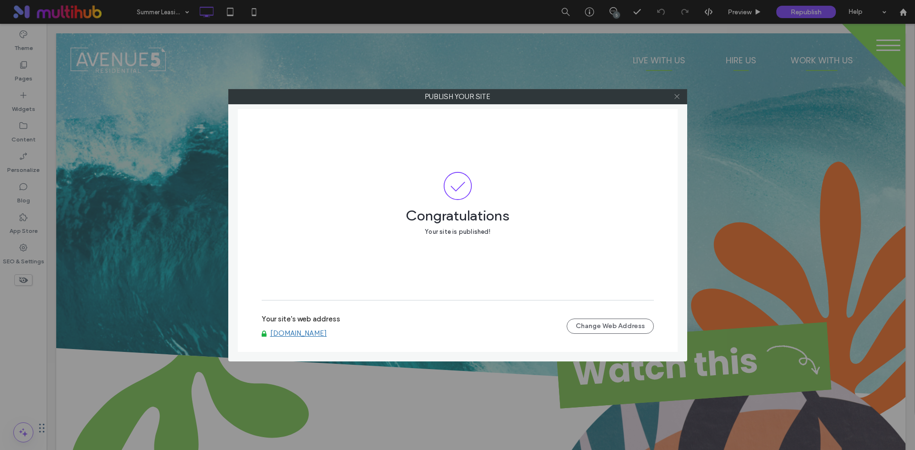
click at [673, 94] on div at bounding box center [677, 97] width 14 height 14
click at [674, 97] on icon at bounding box center [676, 96] width 7 height 7
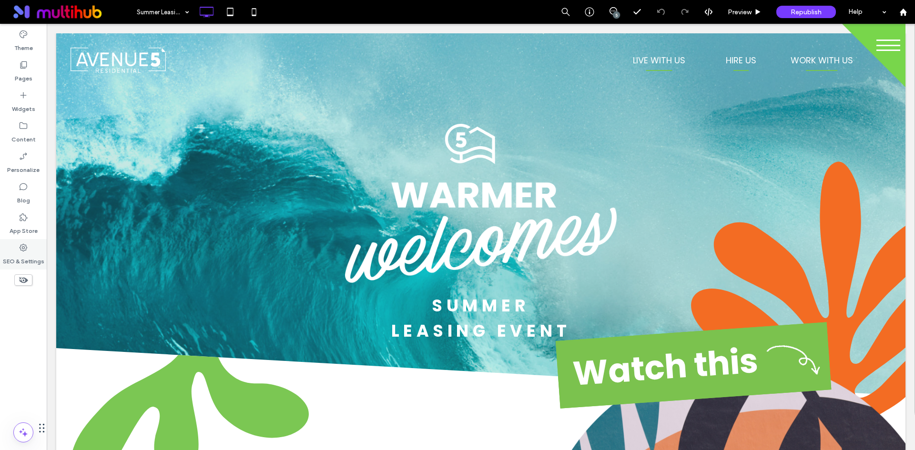
click at [36, 266] on div "SEO & Settings" at bounding box center [23, 254] width 47 height 31
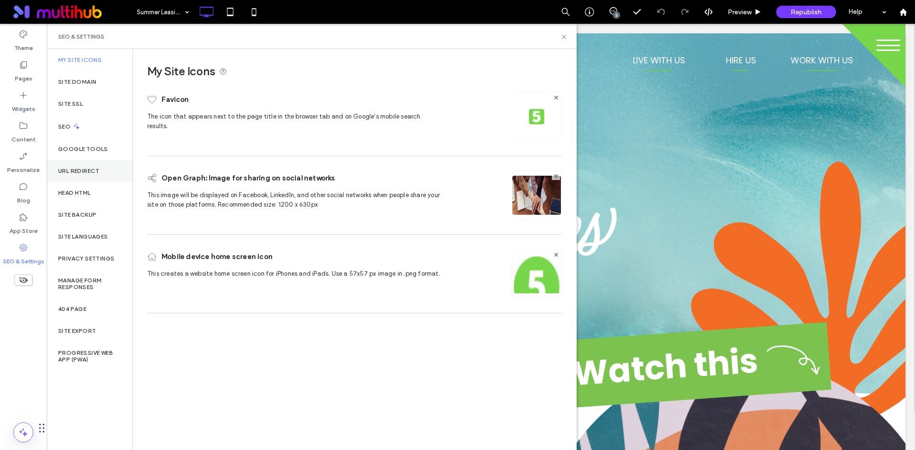
click at [106, 171] on div "URL Redirect" at bounding box center [90, 171] width 86 height 22
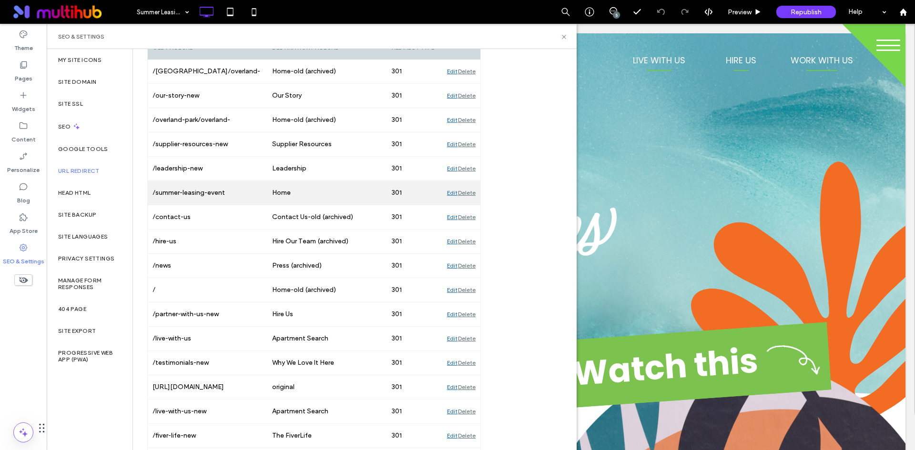
scroll to position [130, 0]
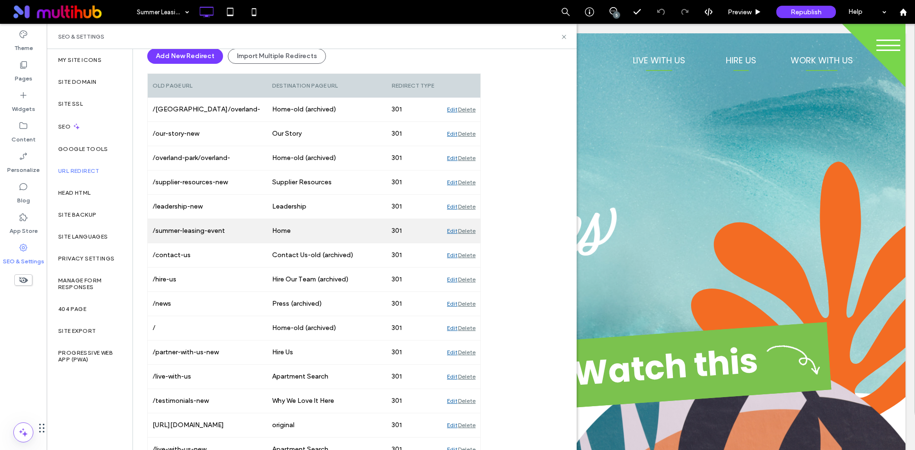
click at [448, 229] on div "Edit" at bounding box center [452, 231] width 10 height 24
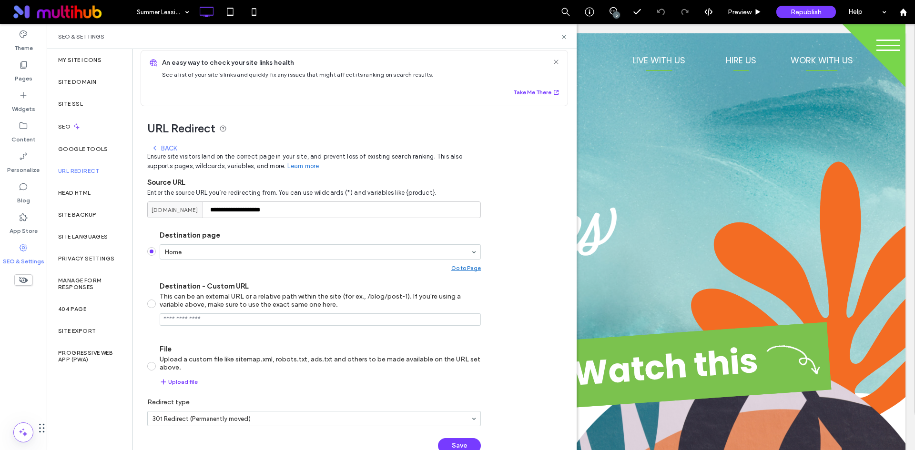
scroll to position [30, 0]
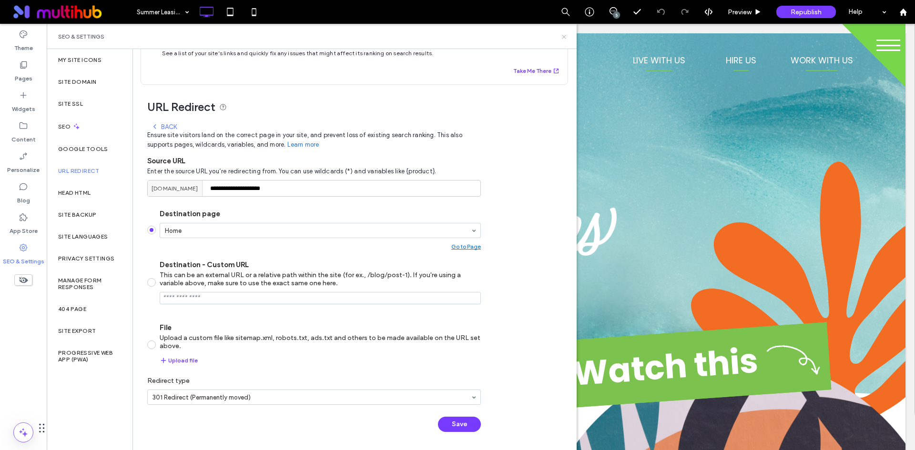
click at [565, 38] on use at bounding box center [564, 37] width 4 height 4
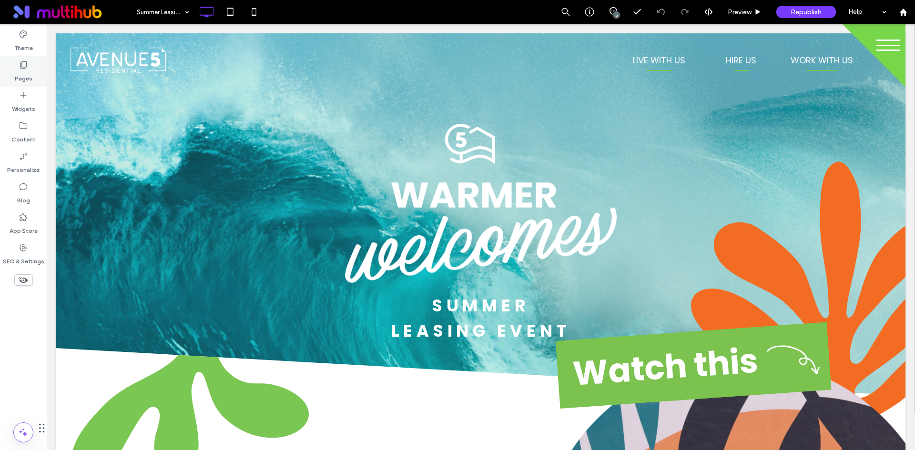
click at [28, 71] on label "Pages" at bounding box center [24, 76] width 18 height 13
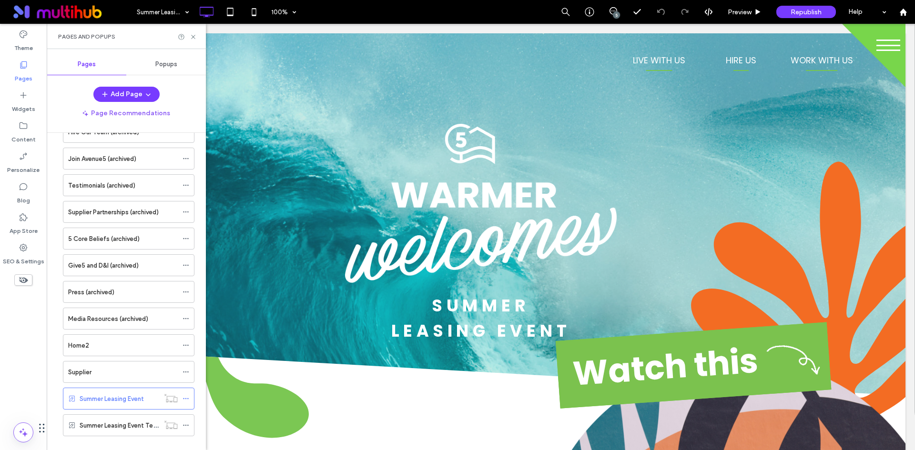
scroll to position [550, 0]
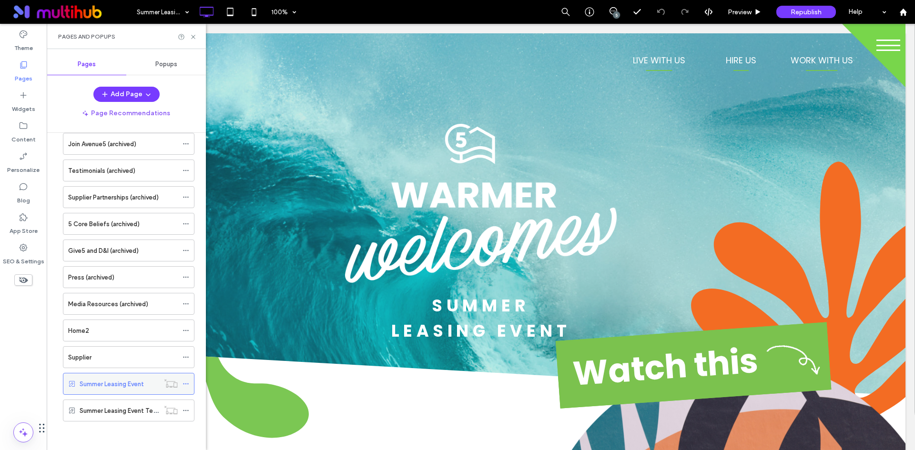
click at [183, 383] on icon at bounding box center [186, 384] width 7 height 7
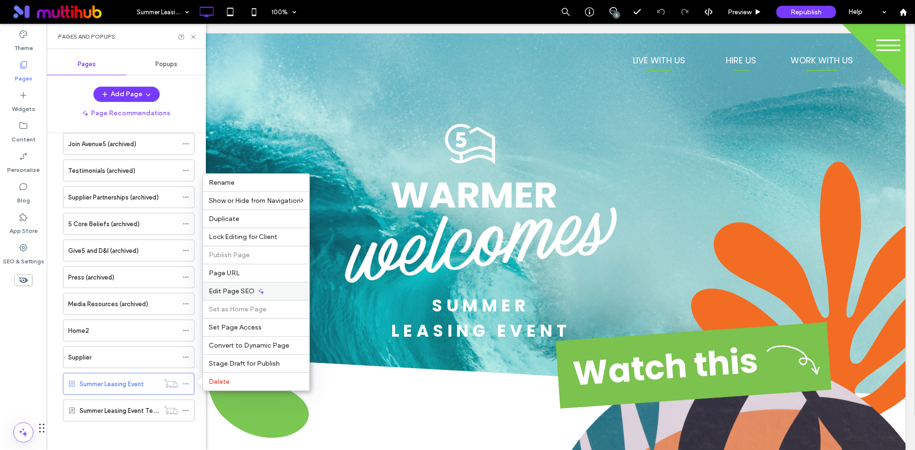
click at [270, 288] on div "Edit Page SEO" at bounding box center [256, 291] width 106 height 18
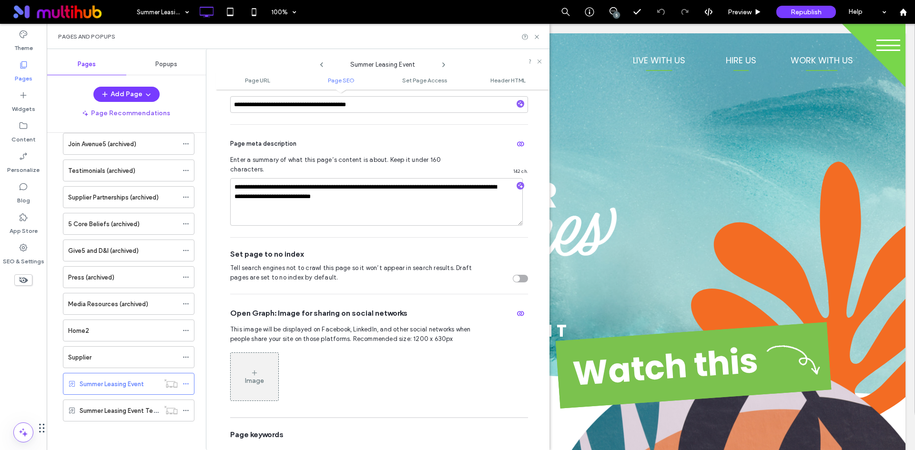
scroll to position [286, 0]
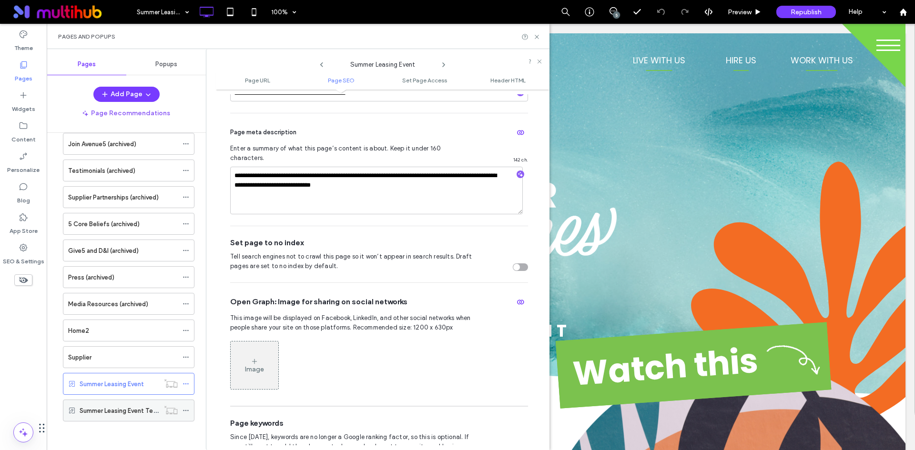
click at [134, 408] on label "Summer Leasing Event Terms" at bounding box center [122, 411] width 84 height 17
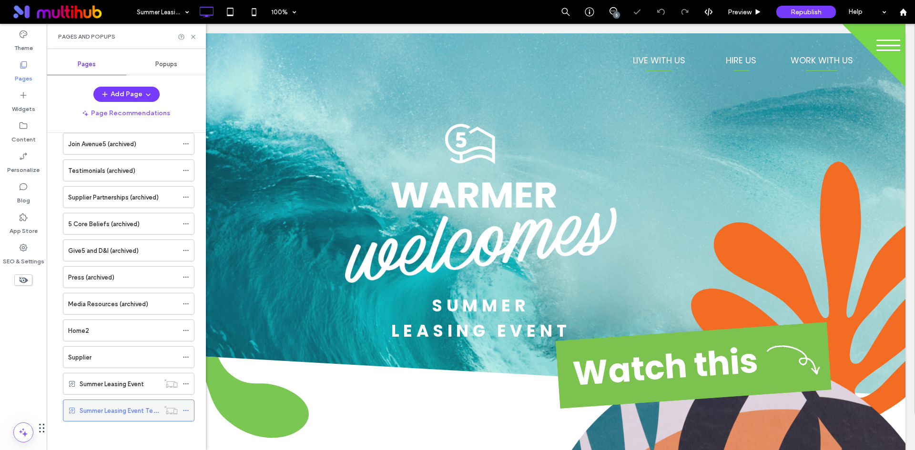
click at [186, 410] on use at bounding box center [185, 410] width 5 height 1
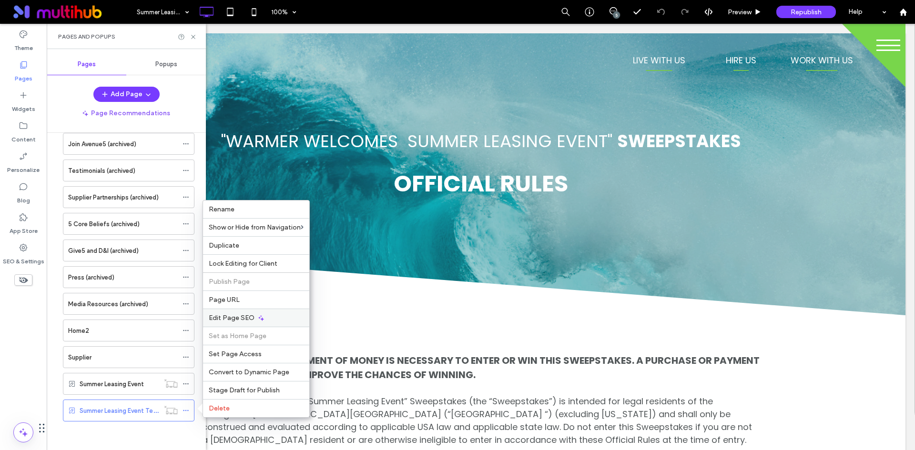
click at [292, 312] on div "Edit Page SEO" at bounding box center [256, 318] width 106 height 18
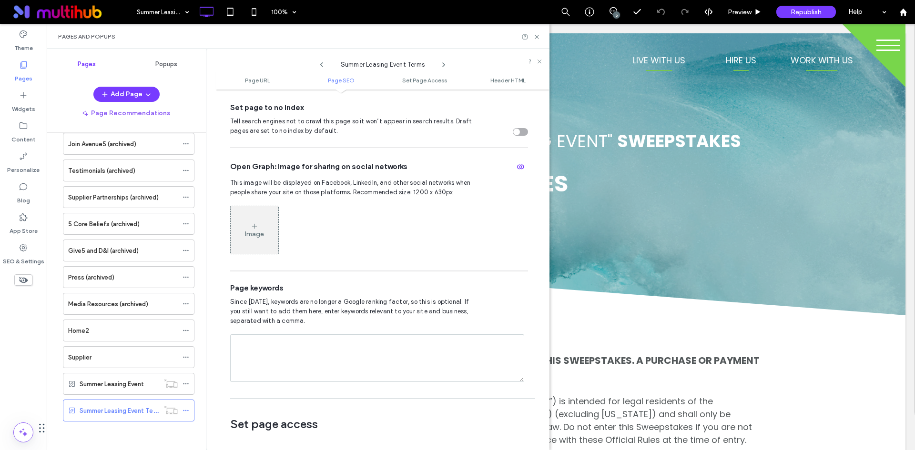
scroll to position [572, 0]
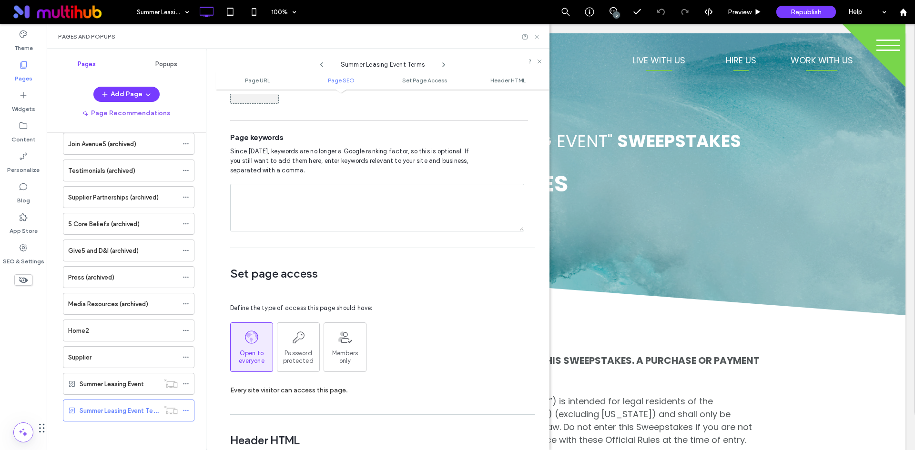
click at [538, 35] on icon at bounding box center [536, 36] width 7 height 7
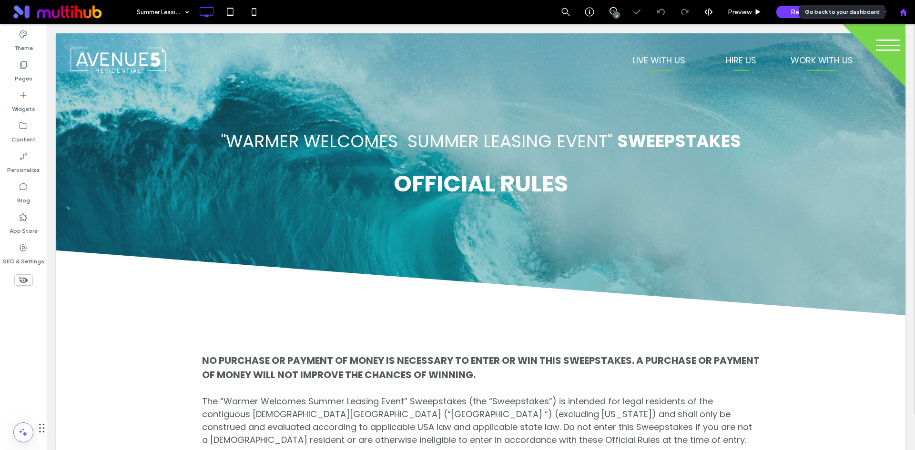
click at [902, 12] on use at bounding box center [902, 11] width 7 height 7
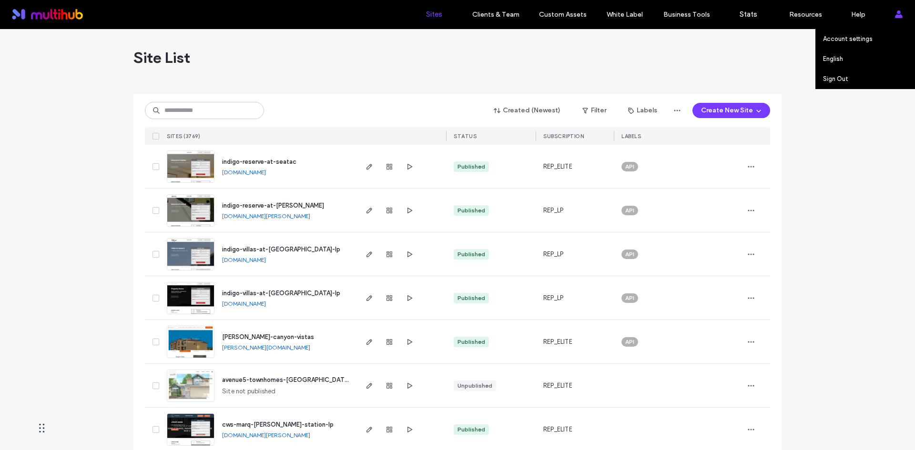
click at [898, 19] on span at bounding box center [899, 14] width 8 height 29
